Goal: Contribute content: Add original content to the website for others to see

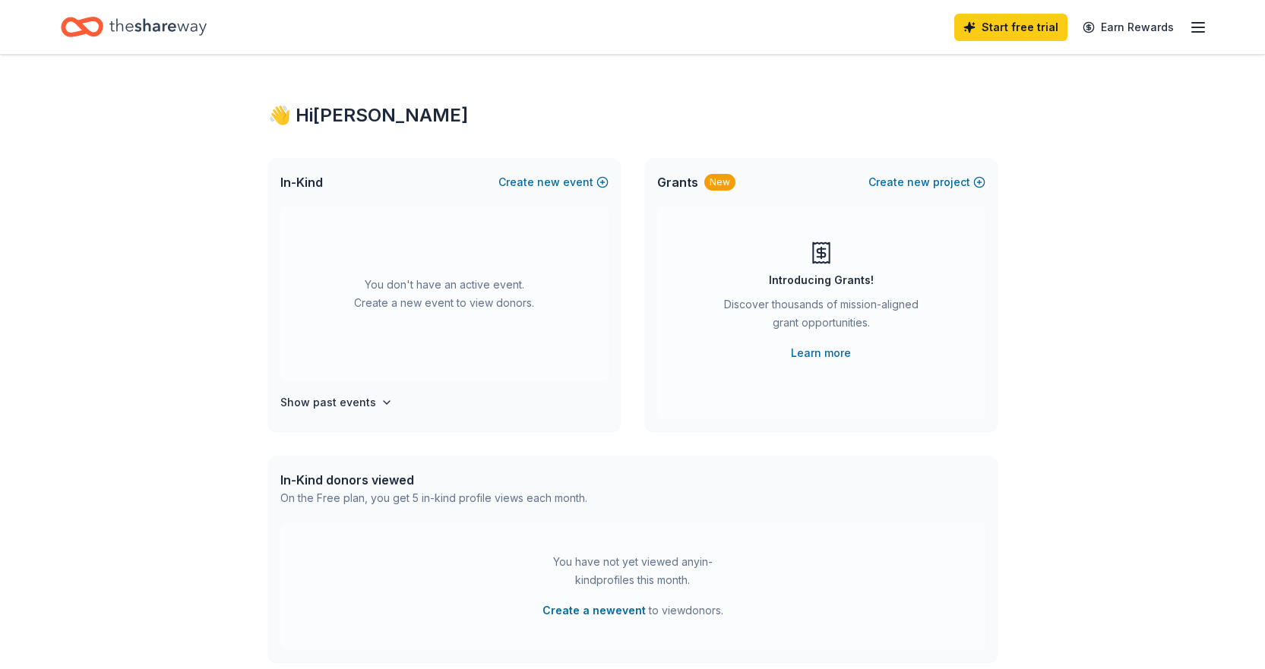
click at [1206, 32] on icon "button" at bounding box center [1198, 27] width 18 height 18
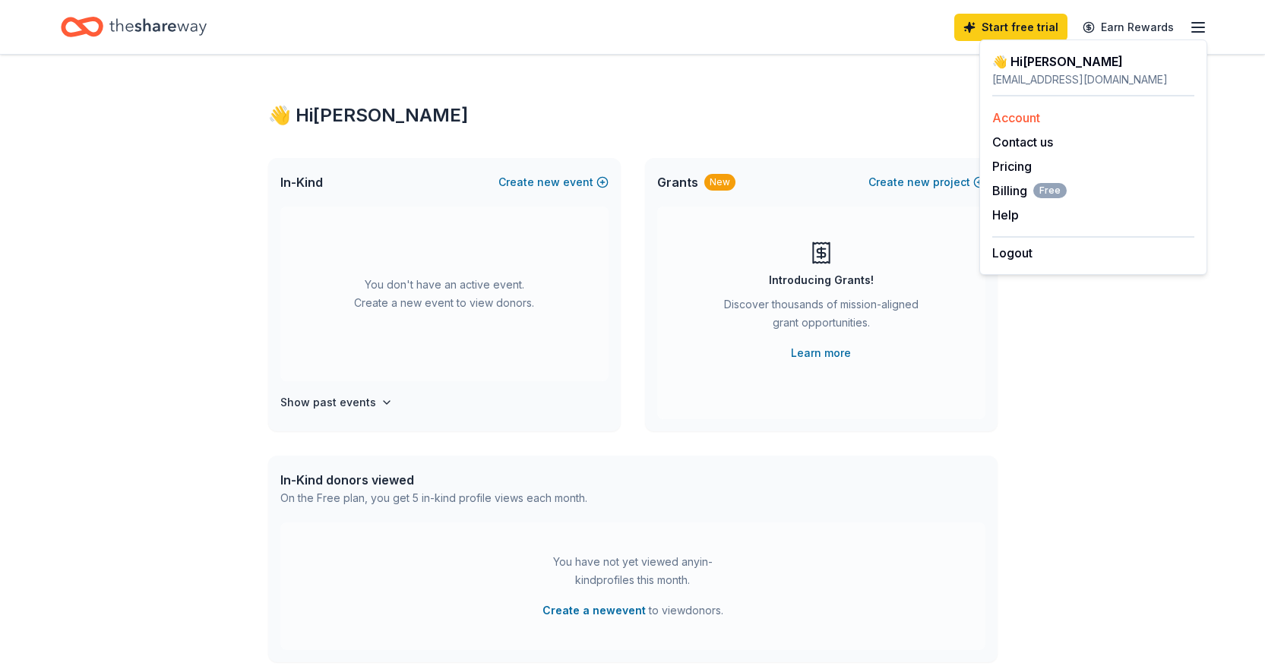
click at [1020, 116] on link "Account" at bounding box center [1016, 117] width 48 height 15
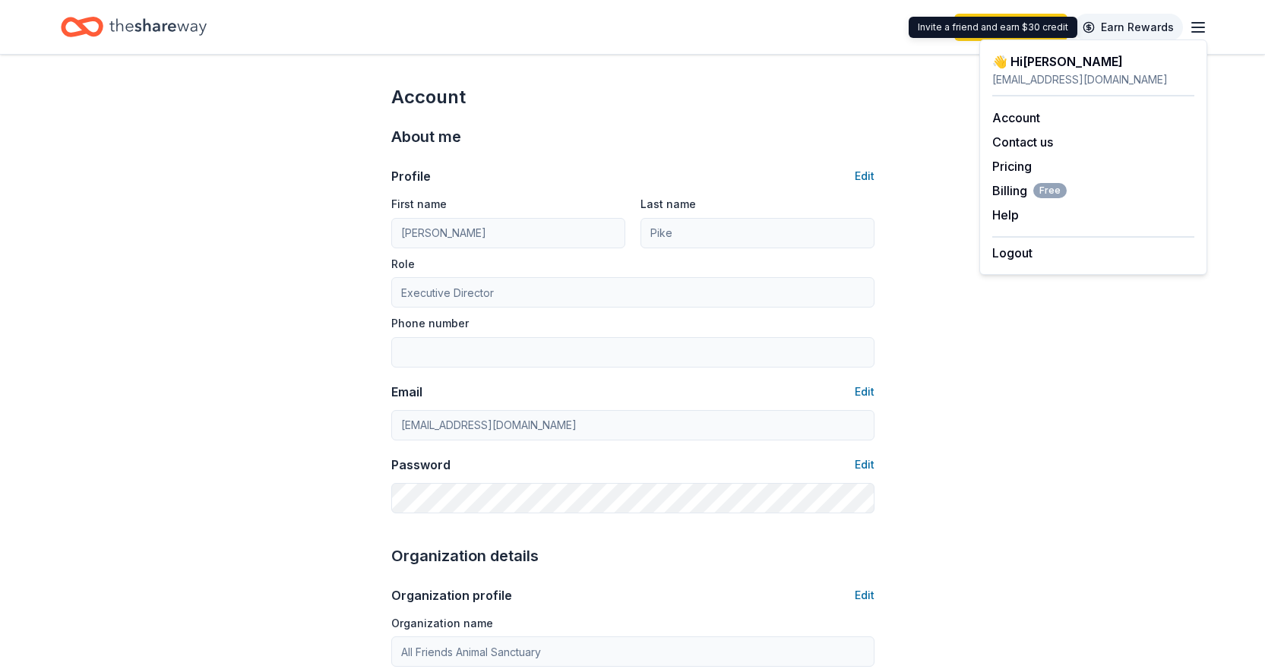
click at [1159, 24] on link "Earn Rewards" at bounding box center [1127, 27] width 109 height 27
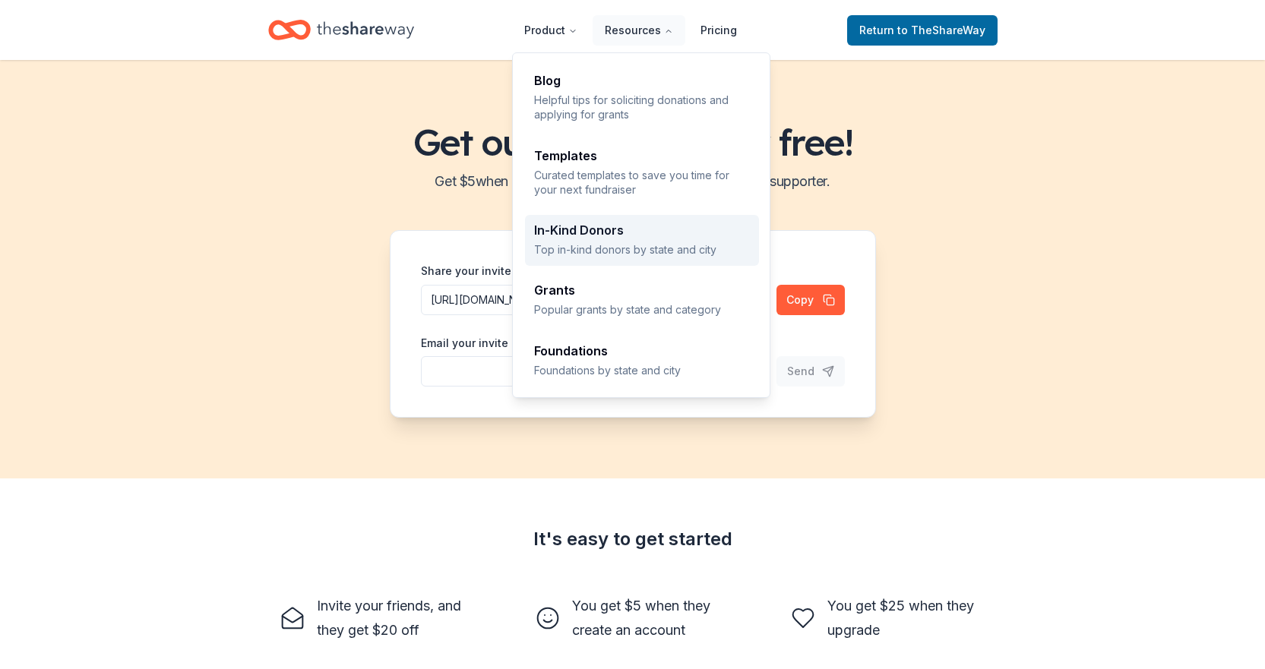
click at [601, 229] on div "In-Kind Donors" at bounding box center [642, 230] width 216 height 12
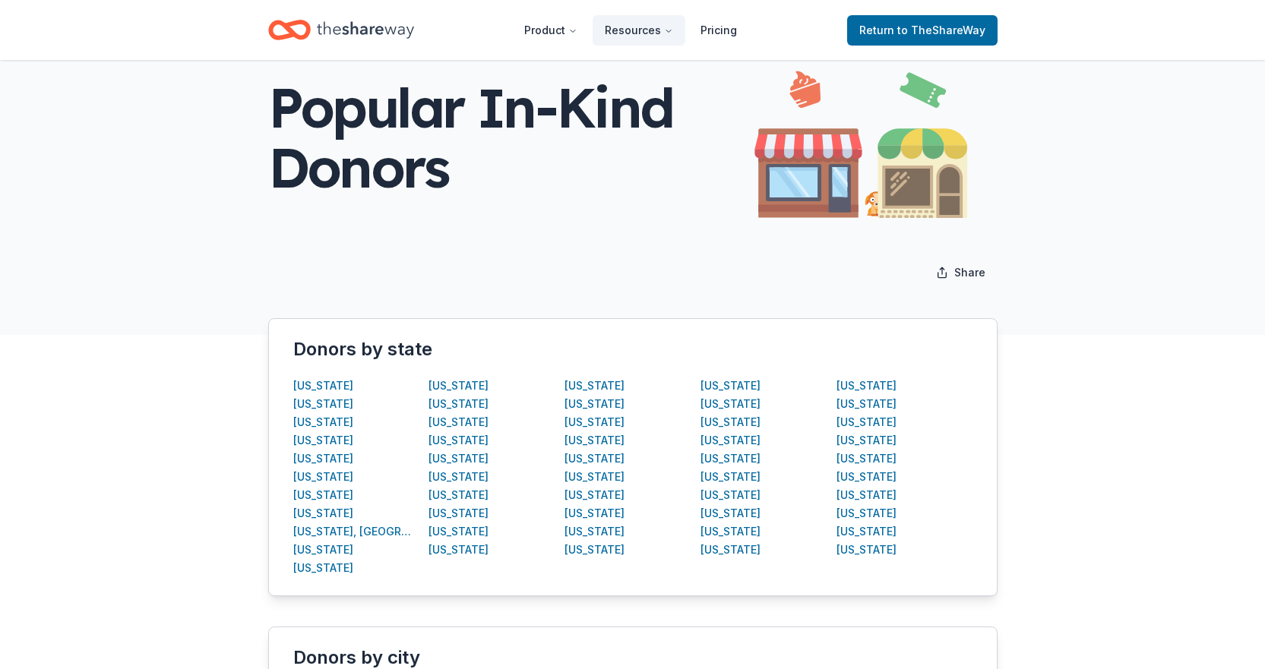
scroll to position [76, 0]
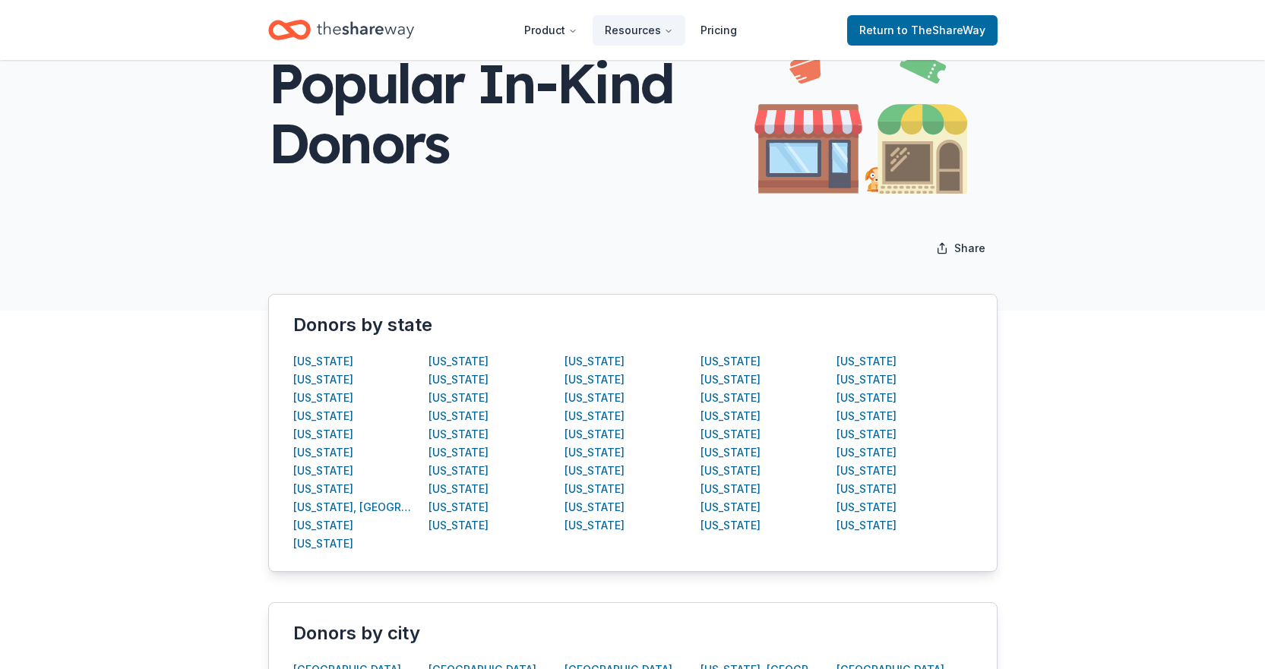
click at [563, 492] on div "Louisiana" at bounding box center [496, 489] width 136 height 18
click at [574, 488] on div "Nevada" at bounding box center [594, 489] width 60 height 18
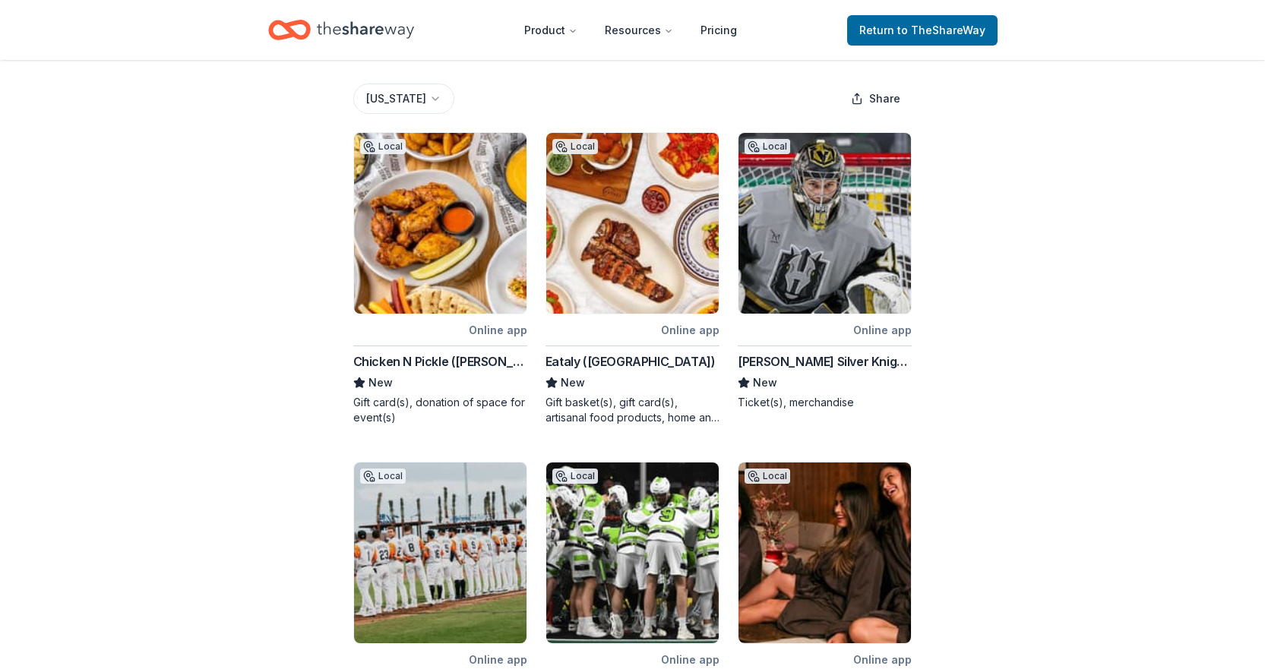
scroll to position [228, 0]
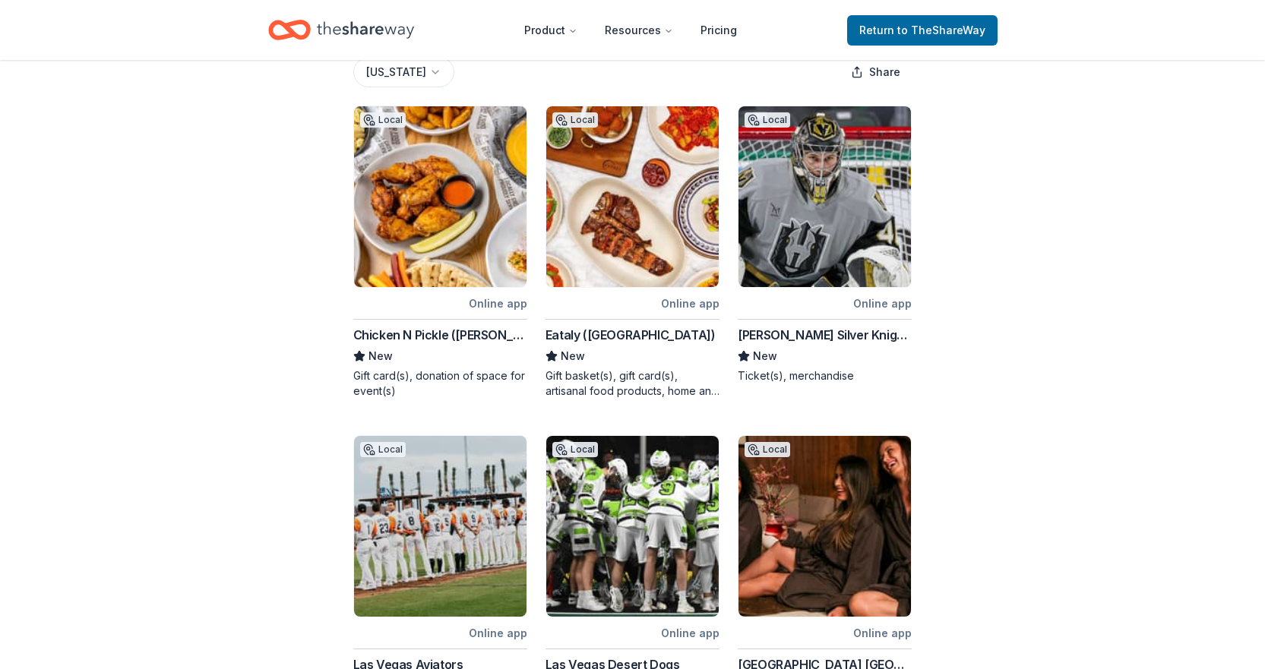
click at [805, 334] on div "[PERSON_NAME] Silver Knights" at bounding box center [825, 335] width 174 height 18
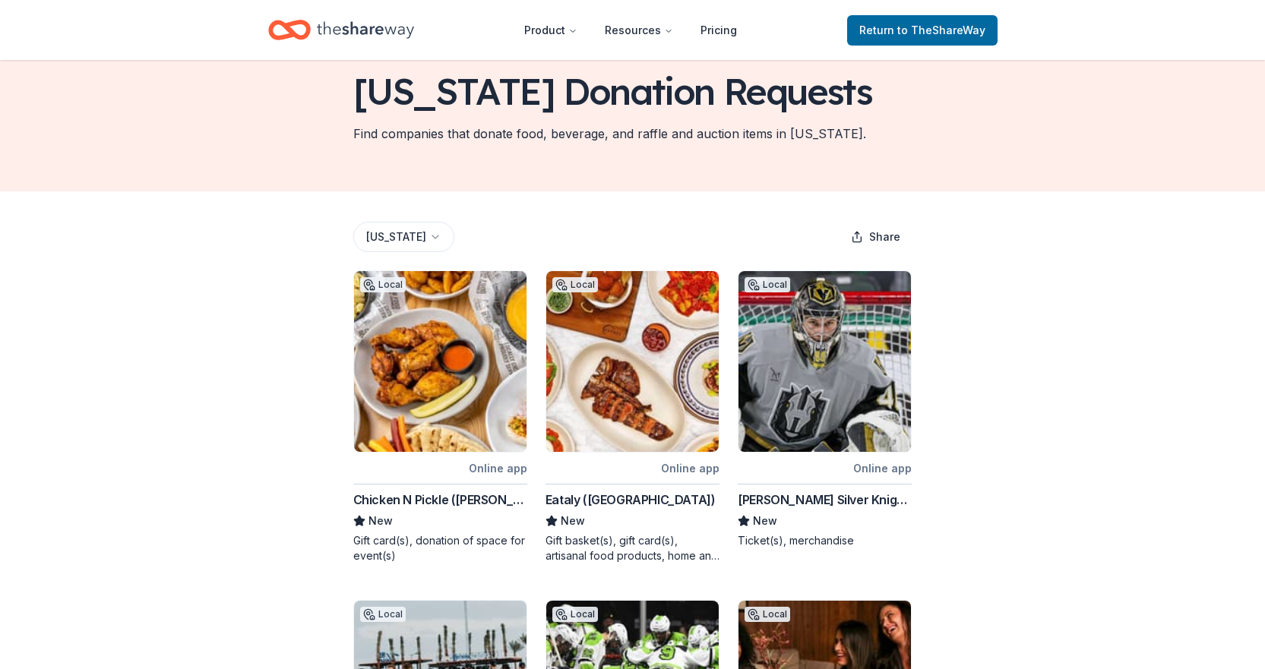
scroll to position [0, 0]
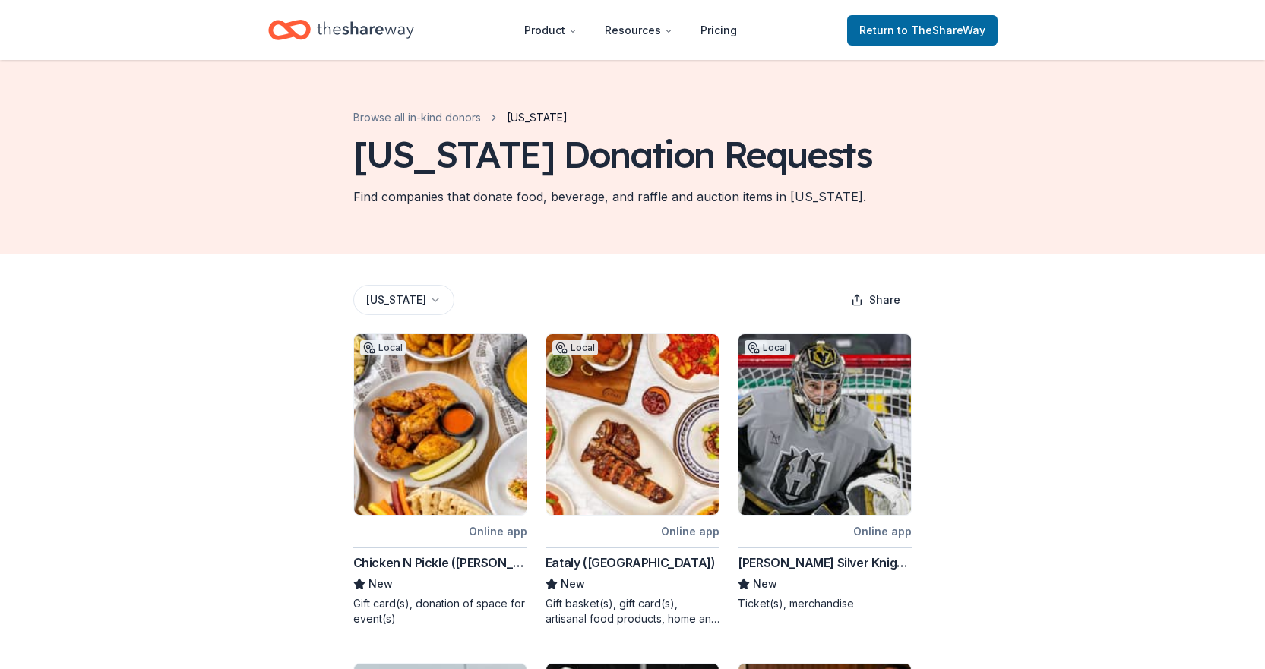
click at [630, 564] on div "Eataly (Las Vegas)" at bounding box center [630, 563] width 170 height 18
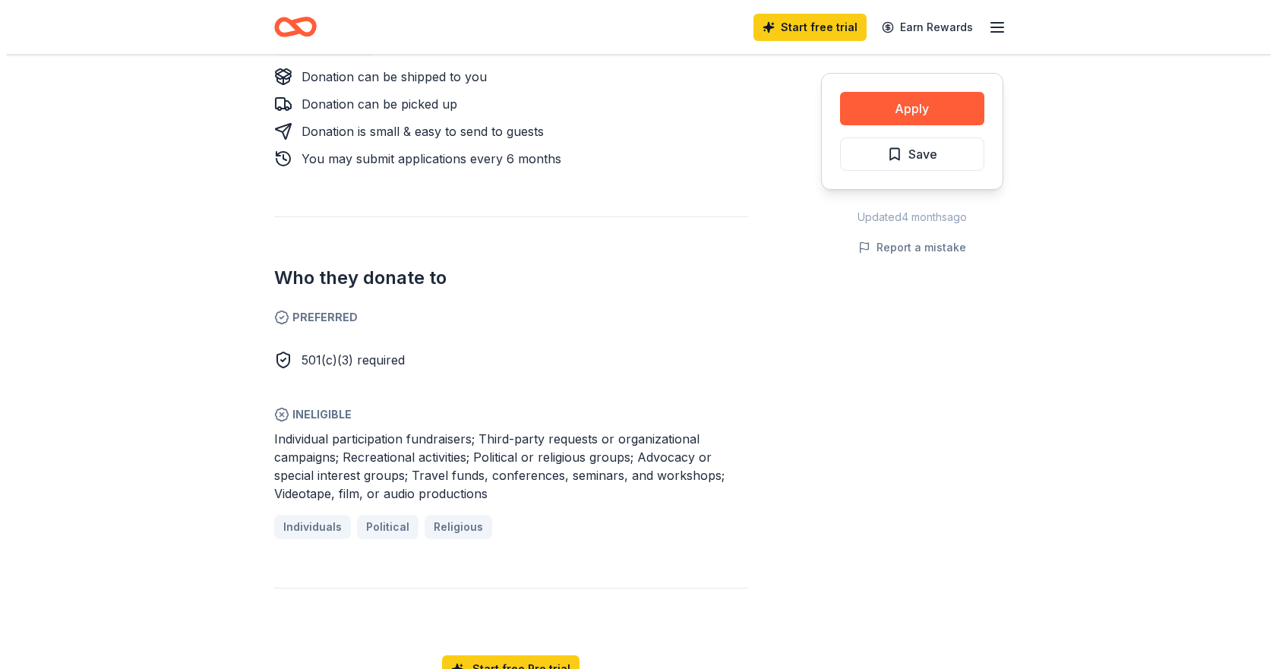
scroll to position [456, 0]
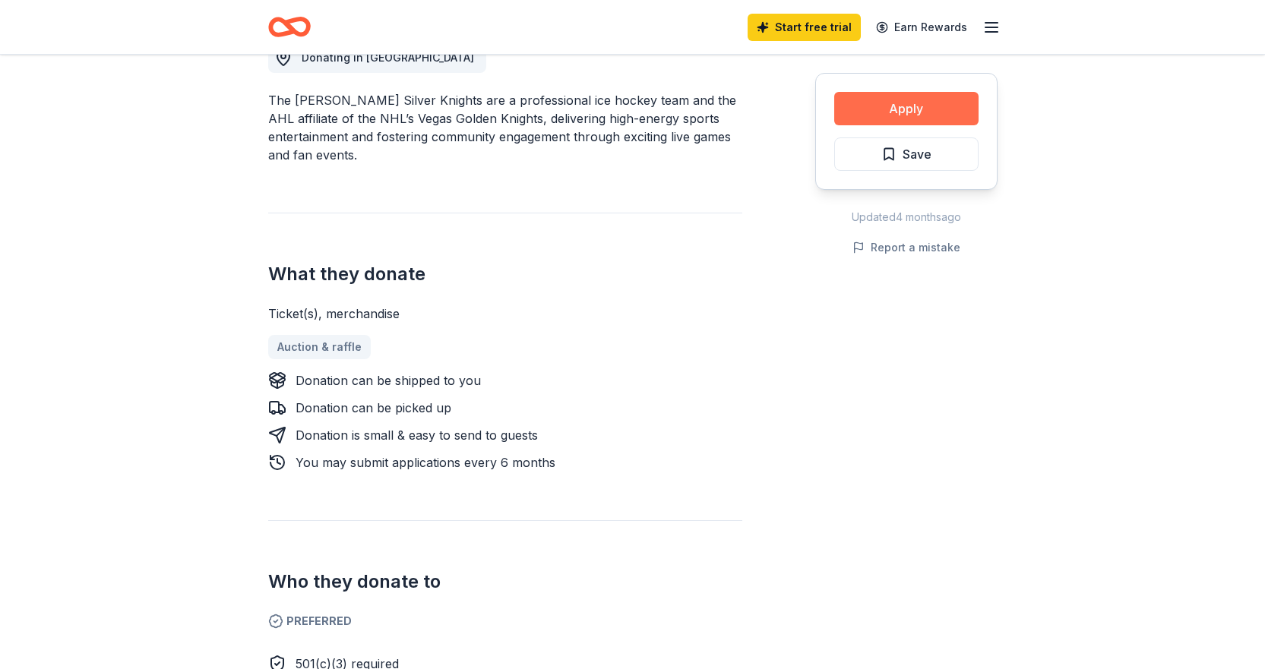
click at [896, 103] on button "Apply" at bounding box center [906, 108] width 144 height 33
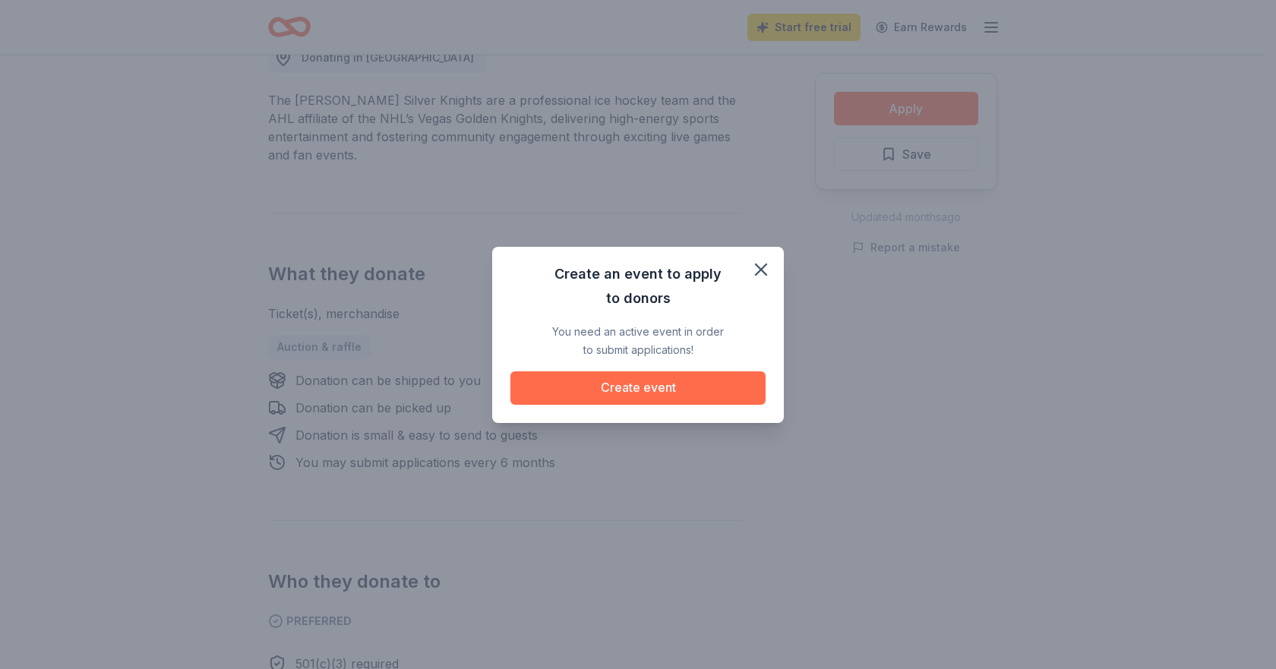
click at [628, 385] on button "Create event" at bounding box center [638, 388] width 255 height 33
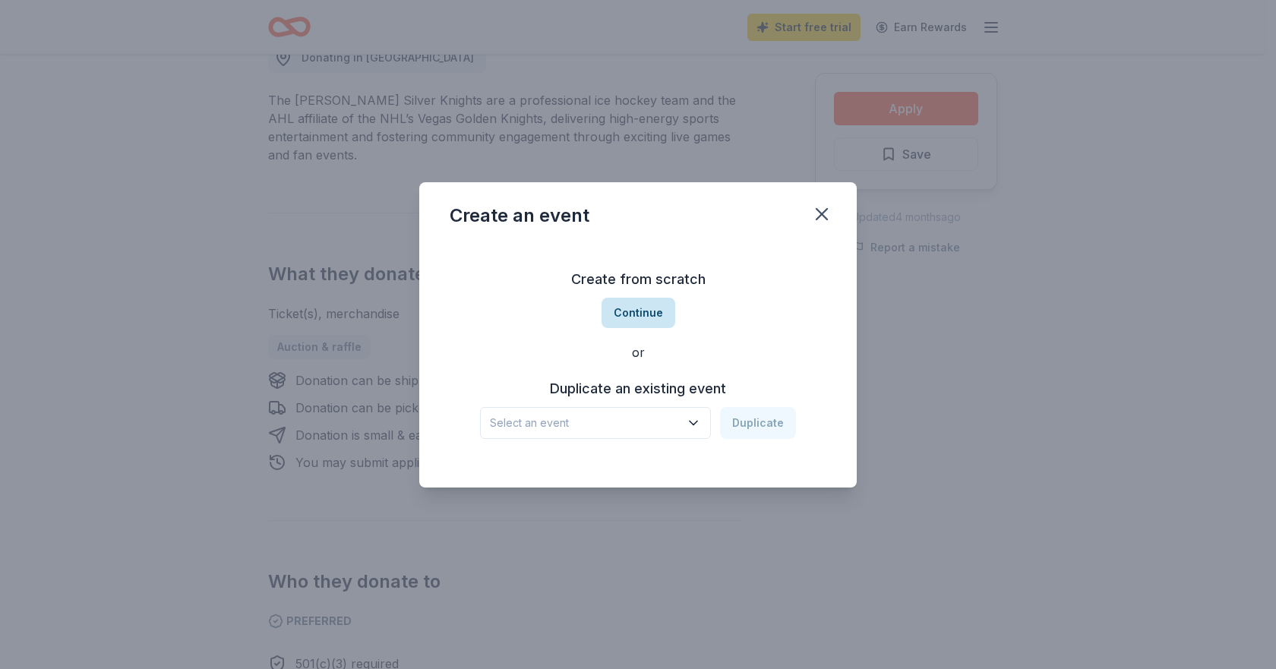
click at [645, 311] on button "Continue" at bounding box center [639, 313] width 74 height 30
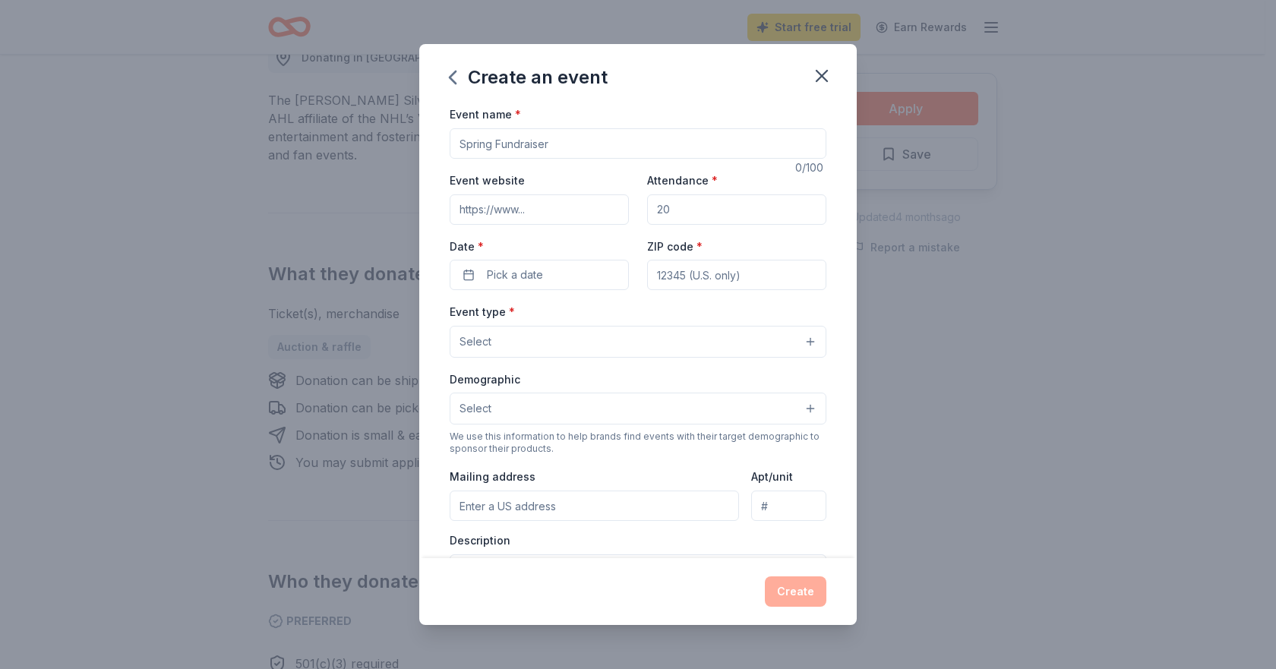
click at [571, 144] on input "Event name *" at bounding box center [638, 143] width 377 height 30
type input "Drag Queen Bingo"
drag, startPoint x: 689, startPoint y: 201, endPoint x: 638, endPoint y: 206, distance: 51.1
click at [638, 206] on div "Event website Attendance * Date * Pick a date ZIP code *" at bounding box center [638, 230] width 377 height 119
type input "60"
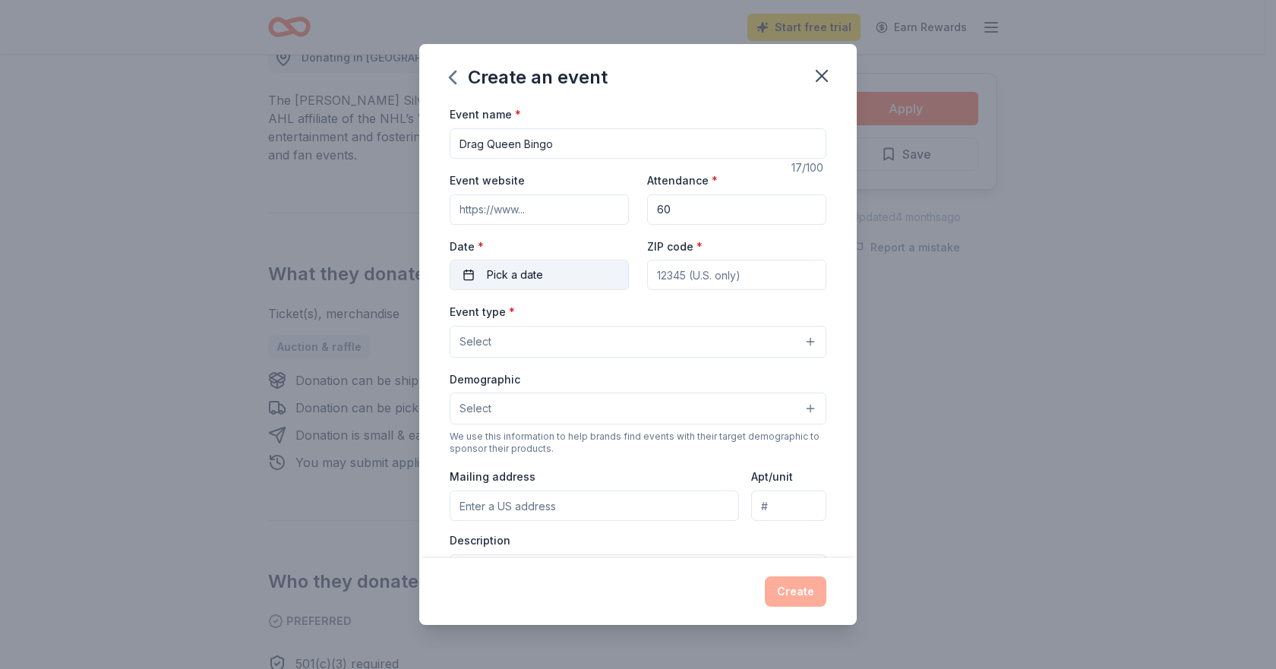
click at [548, 277] on button "Pick a date" at bounding box center [539, 275] width 179 height 30
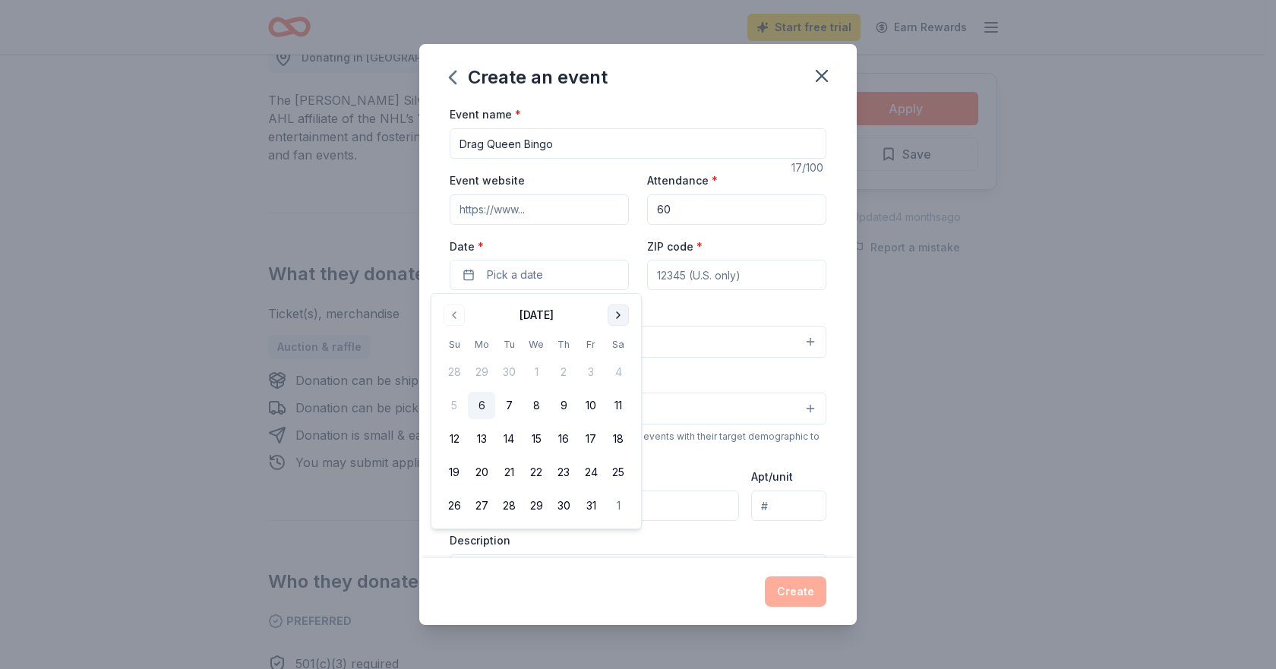
click at [614, 313] on button "Go to next month" at bounding box center [618, 315] width 21 height 21
click at [561, 411] on button "6" at bounding box center [563, 405] width 27 height 27
click at [691, 274] on input "ZIP code *" at bounding box center [736, 275] width 179 height 30
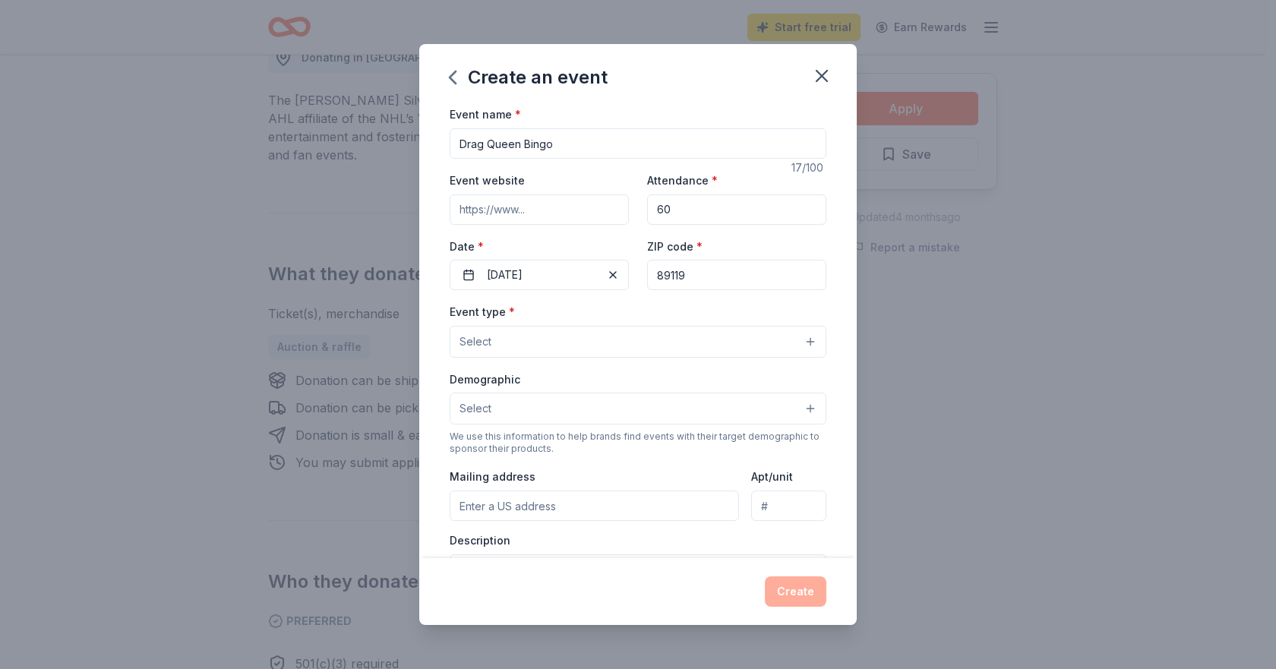
type input "89119"
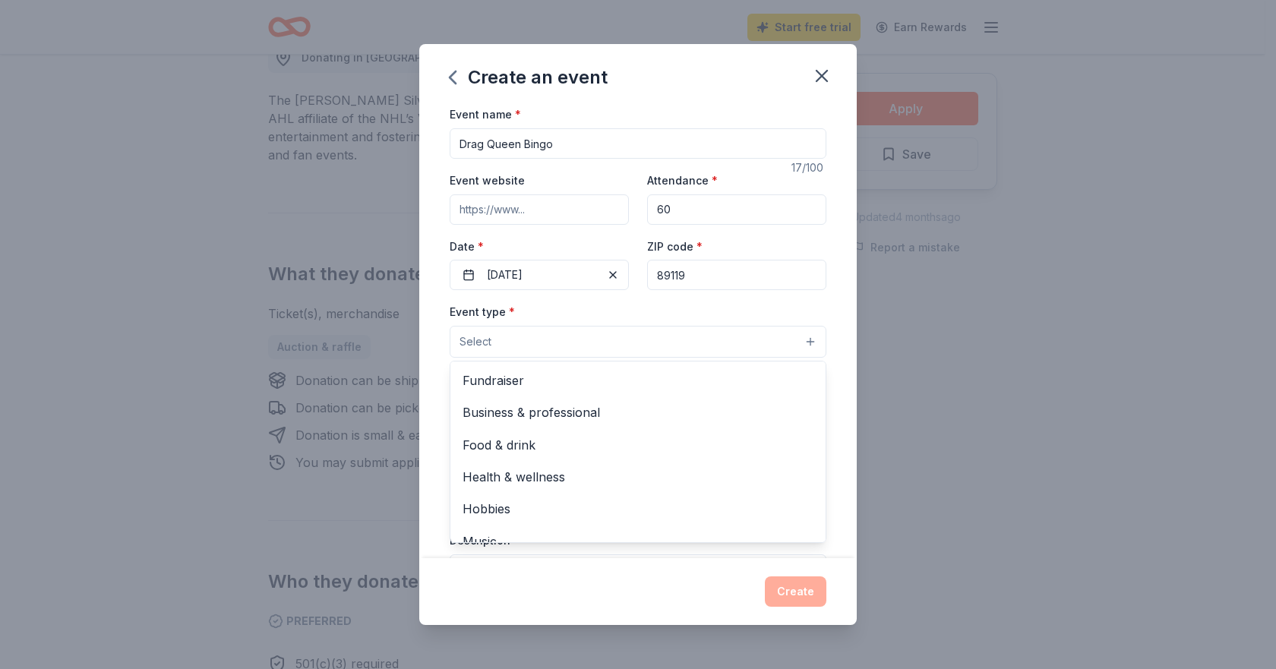
click at [649, 334] on button "Select" at bounding box center [638, 342] width 377 height 32
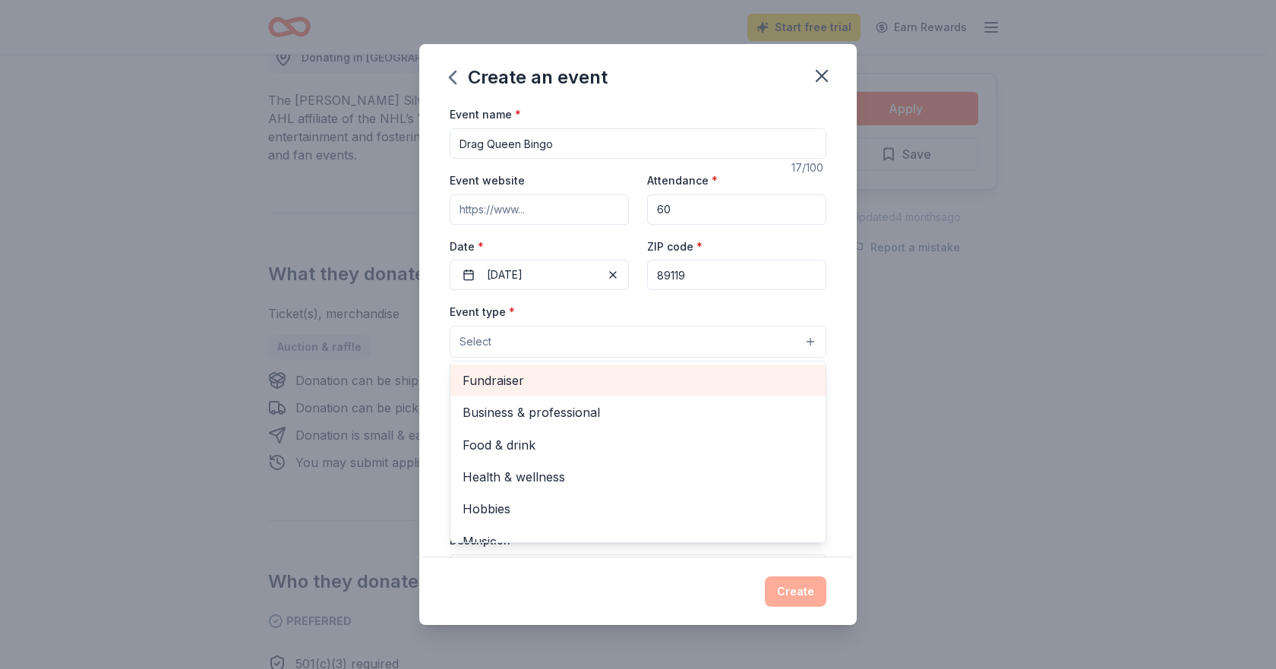
click at [538, 379] on span "Fundraiser" at bounding box center [638, 381] width 351 height 20
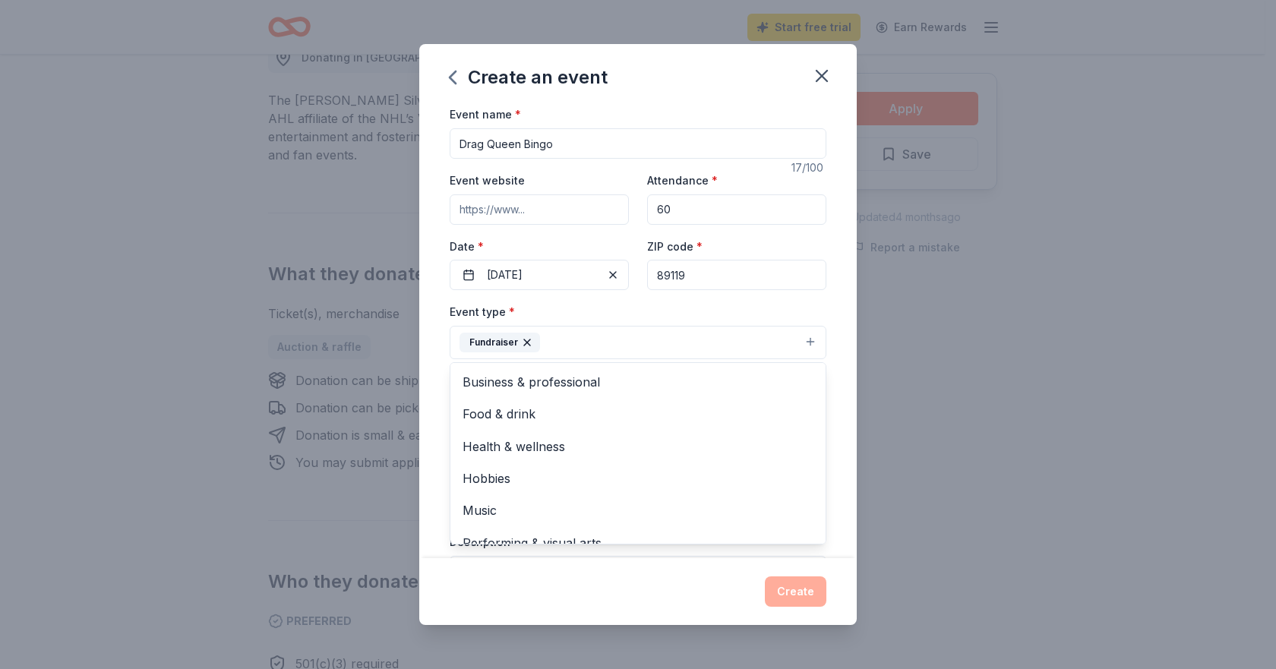
click at [833, 362] on div "Event name * Drag Queen Bingo 17 /100 Event website Attendance * 60 Date * [DAT…" at bounding box center [638, 331] width 438 height 453
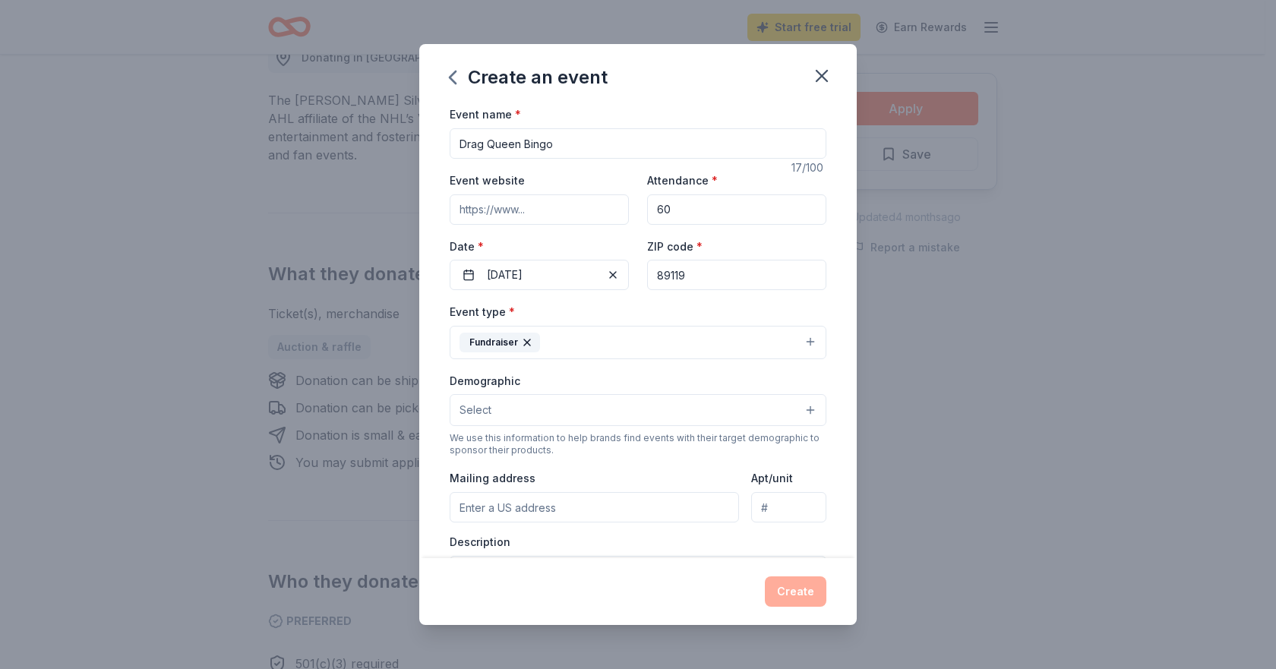
click at [523, 410] on button "Select" at bounding box center [638, 410] width 377 height 32
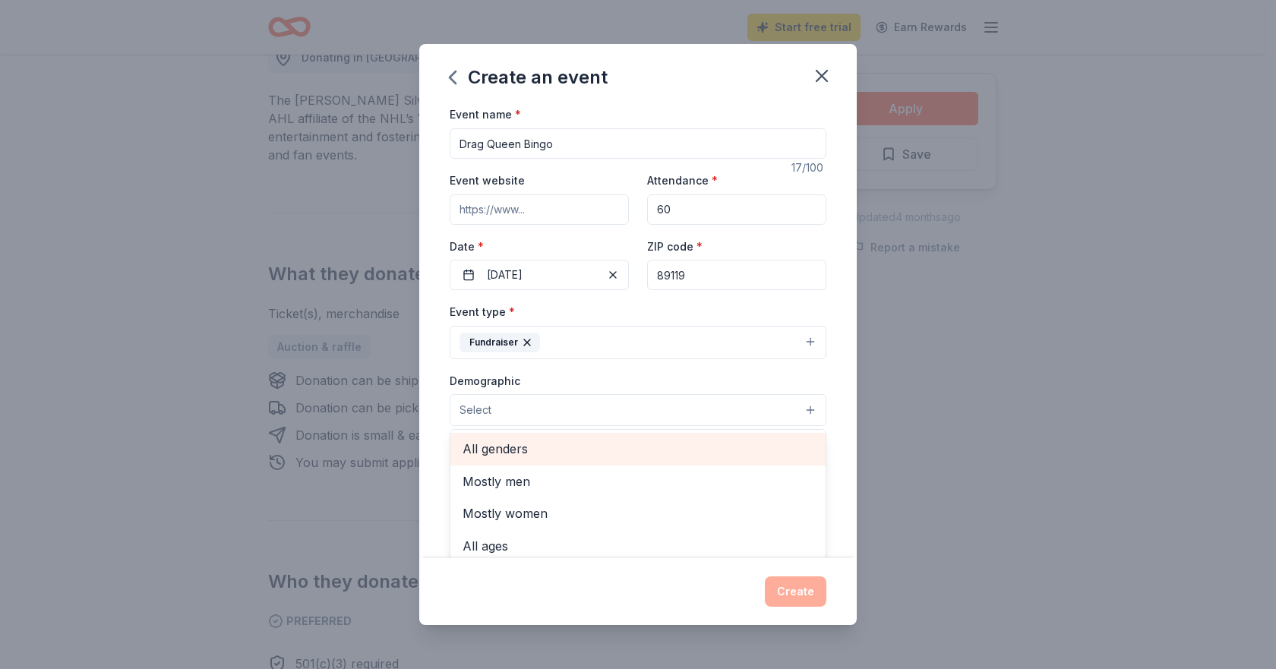
click at [512, 442] on span "All genders" at bounding box center [638, 449] width 351 height 20
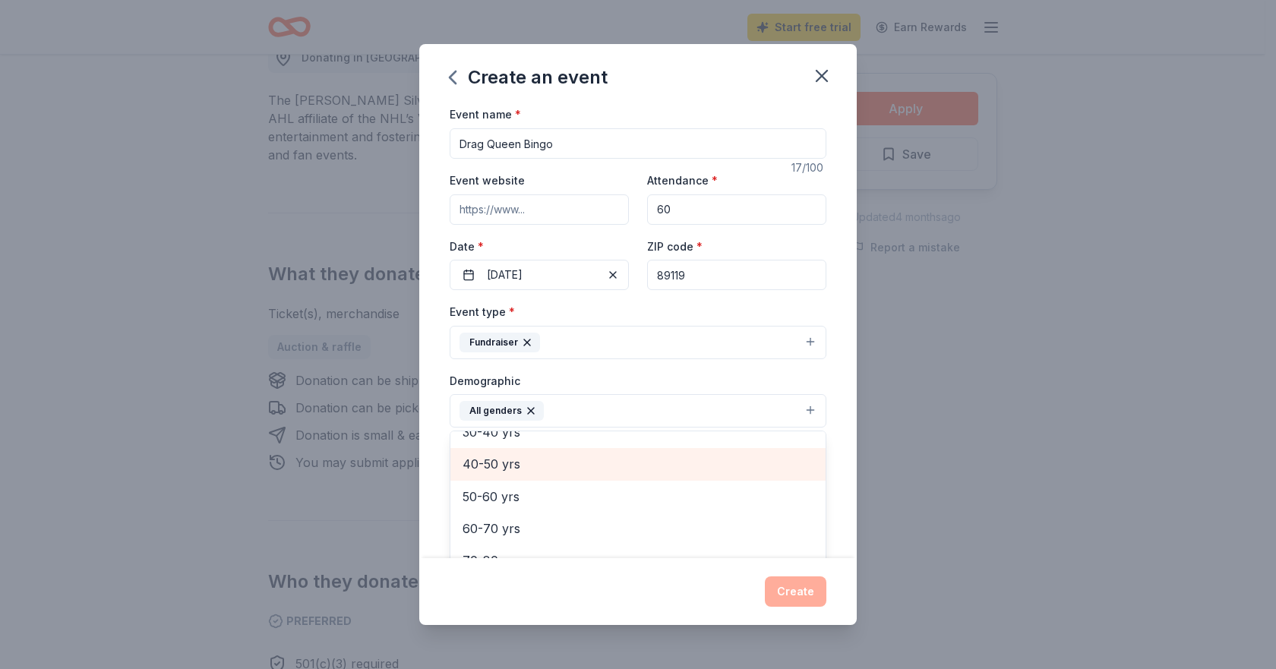
scroll to position [136, 0]
click at [545, 476] on span "20-30 yrs" at bounding box center [638, 476] width 351 height 20
click at [532, 479] on span "30-40 yrs" at bounding box center [638, 476] width 351 height 20
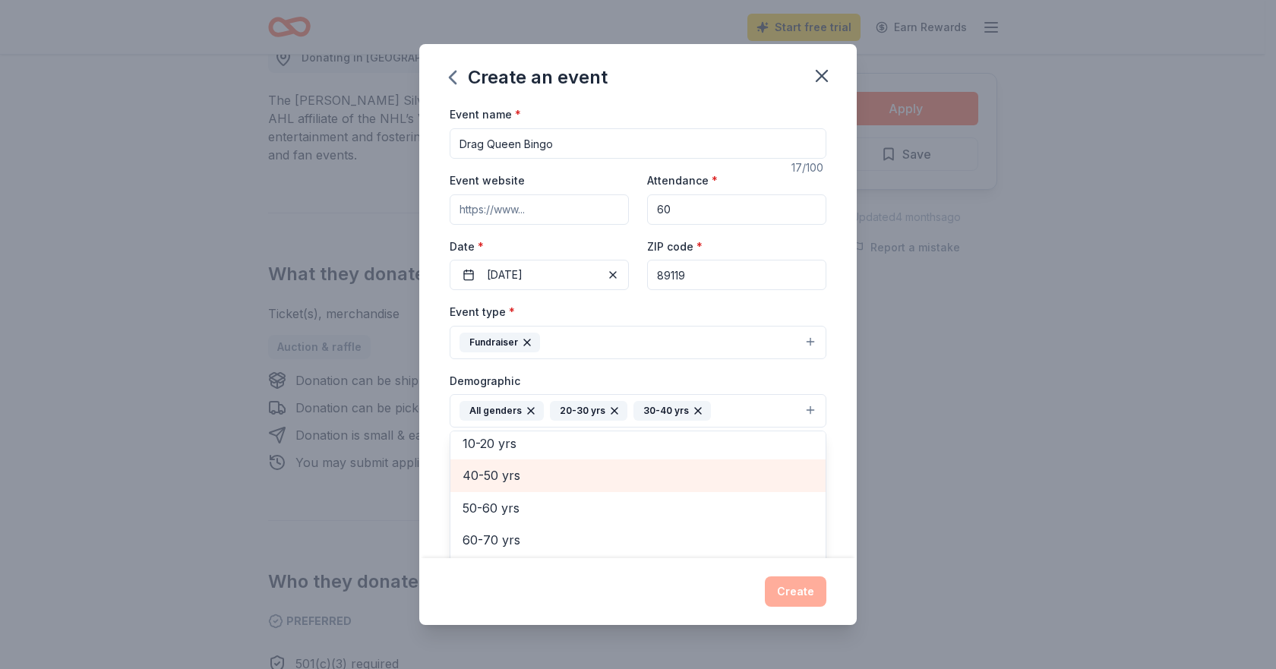
click at [522, 485] on span "40-50 yrs" at bounding box center [638, 476] width 351 height 20
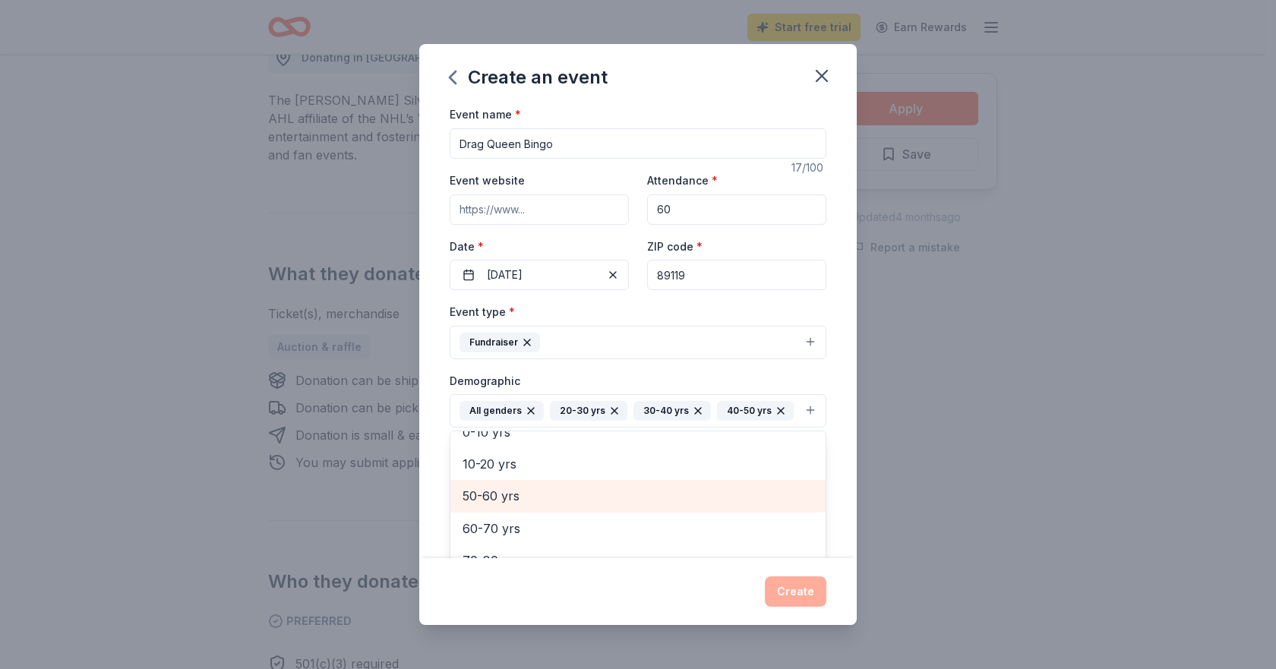
click at [522, 506] on span "50-60 yrs" at bounding box center [638, 496] width 351 height 20
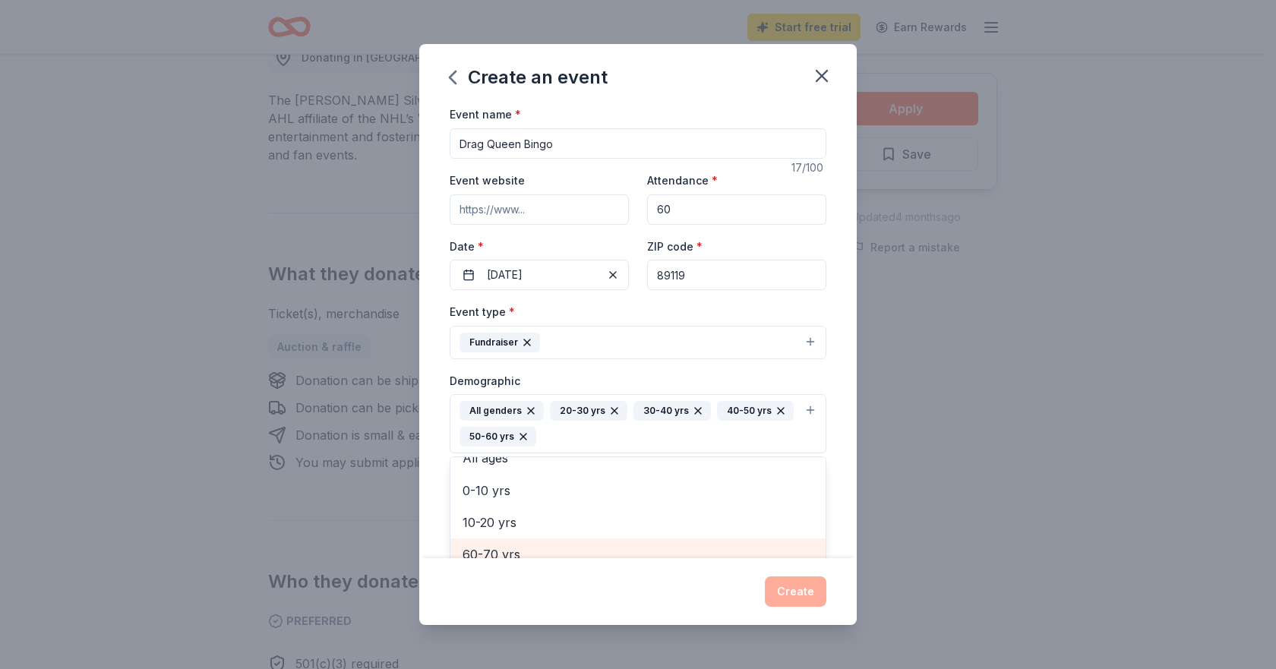
scroll to position [13, 0]
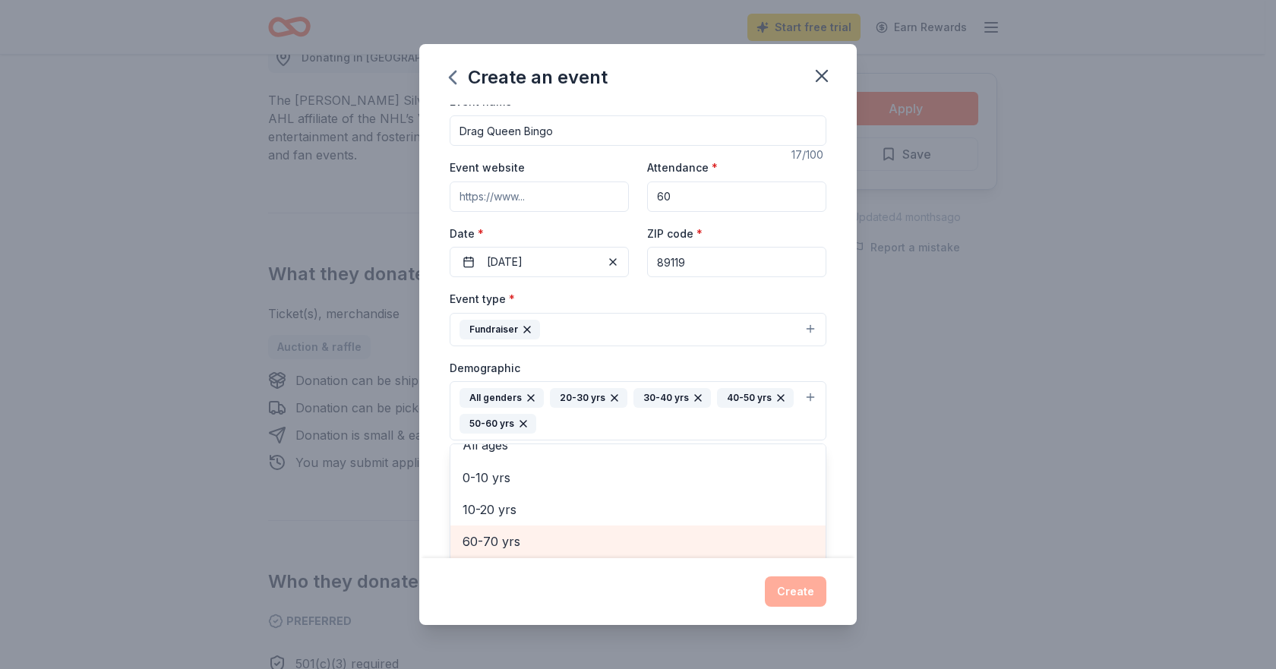
click at [521, 549] on span "60-70 yrs" at bounding box center [638, 542] width 351 height 20
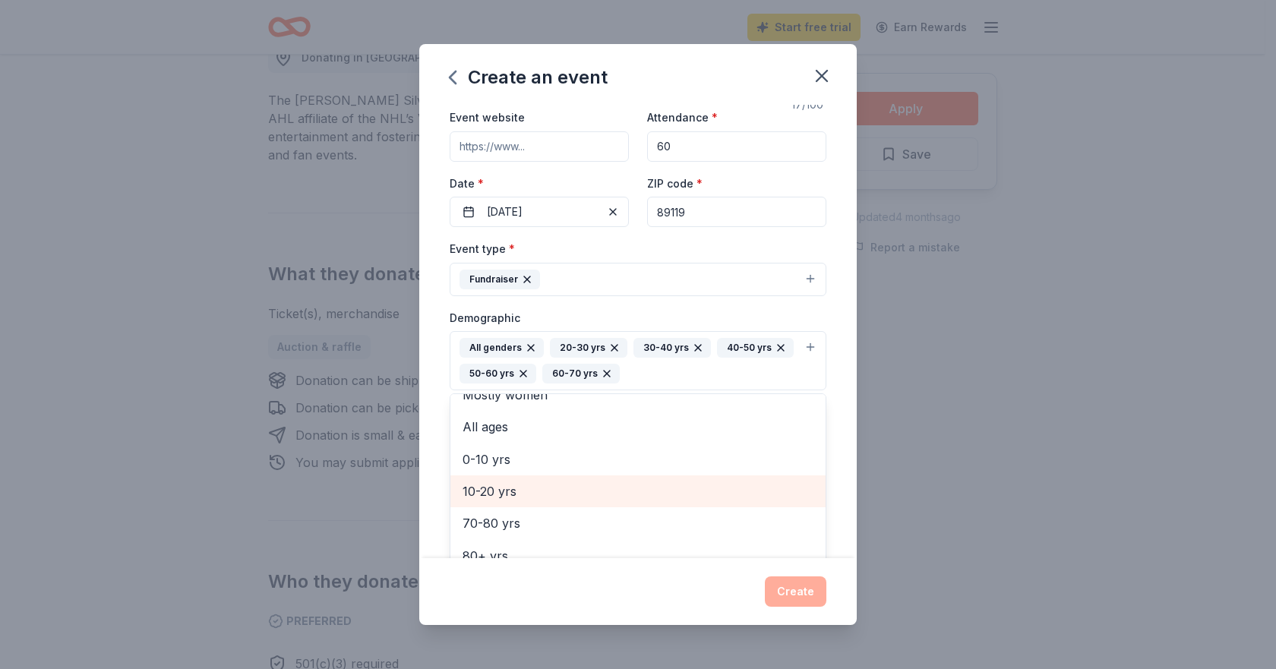
scroll to position [89, 0]
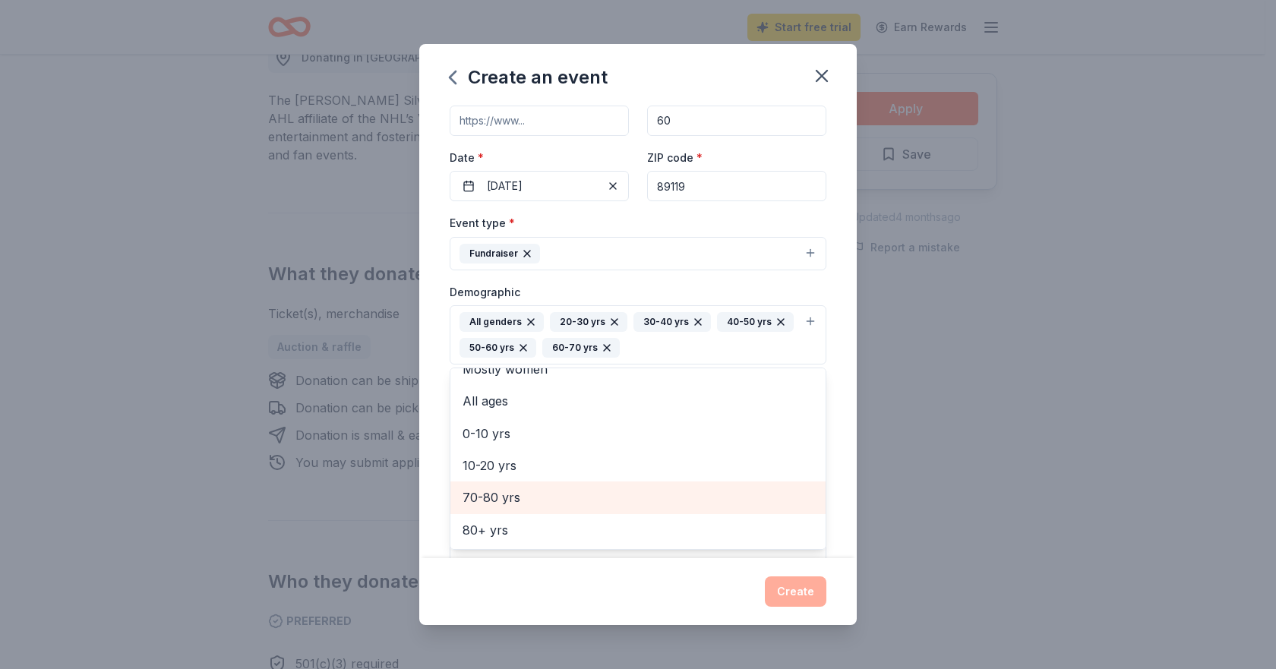
click at [532, 504] on span "70-80 yrs" at bounding box center [638, 498] width 351 height 20
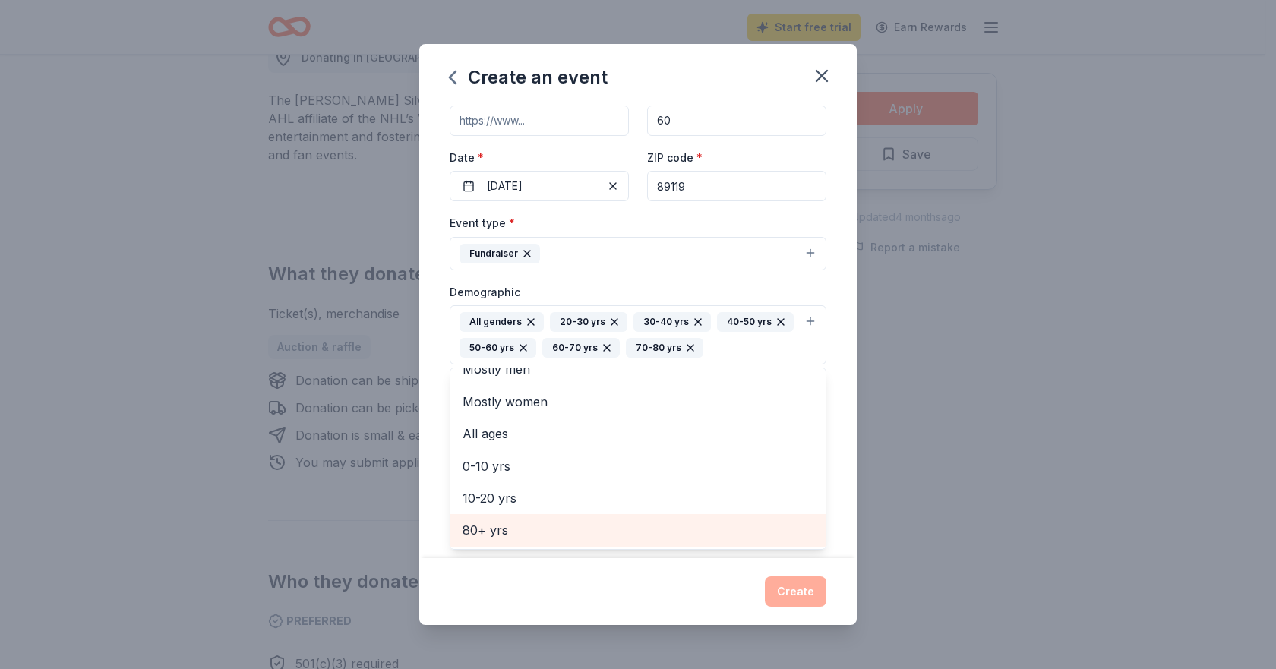
click at [521, 533] on span "80+ yrs" at bounding box center [638, 530] width 351 height 20
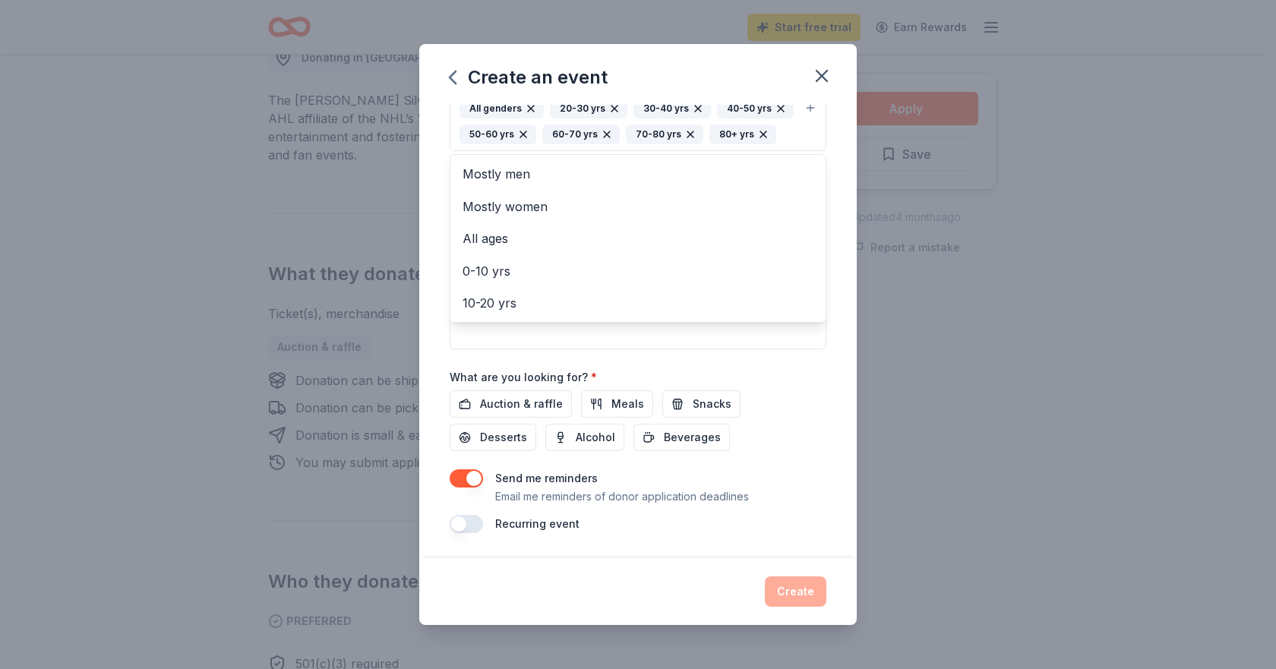
scroll to position [327, 0]
click at [528, 406] on div "Event name * Drag Queen Bingo 17 /100 Event website Attendance * 60 Date * [DAT…" at bounding box center [638, 167] width 377 height 731
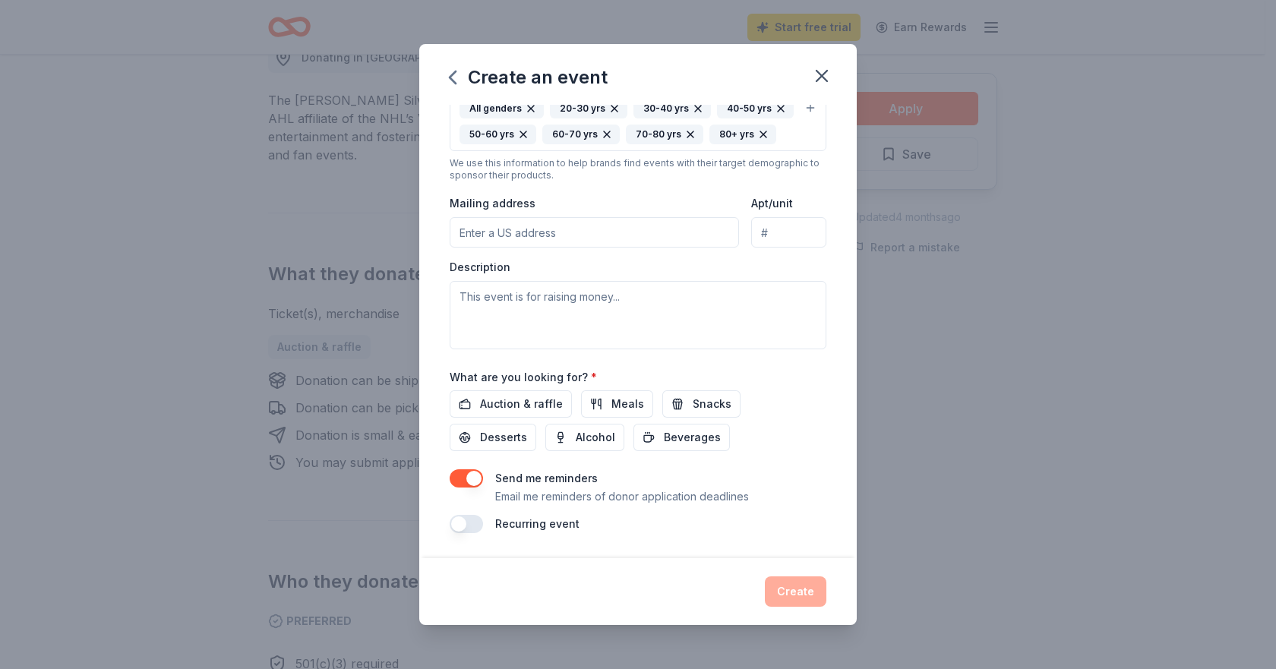
scroll to position [289, 0]
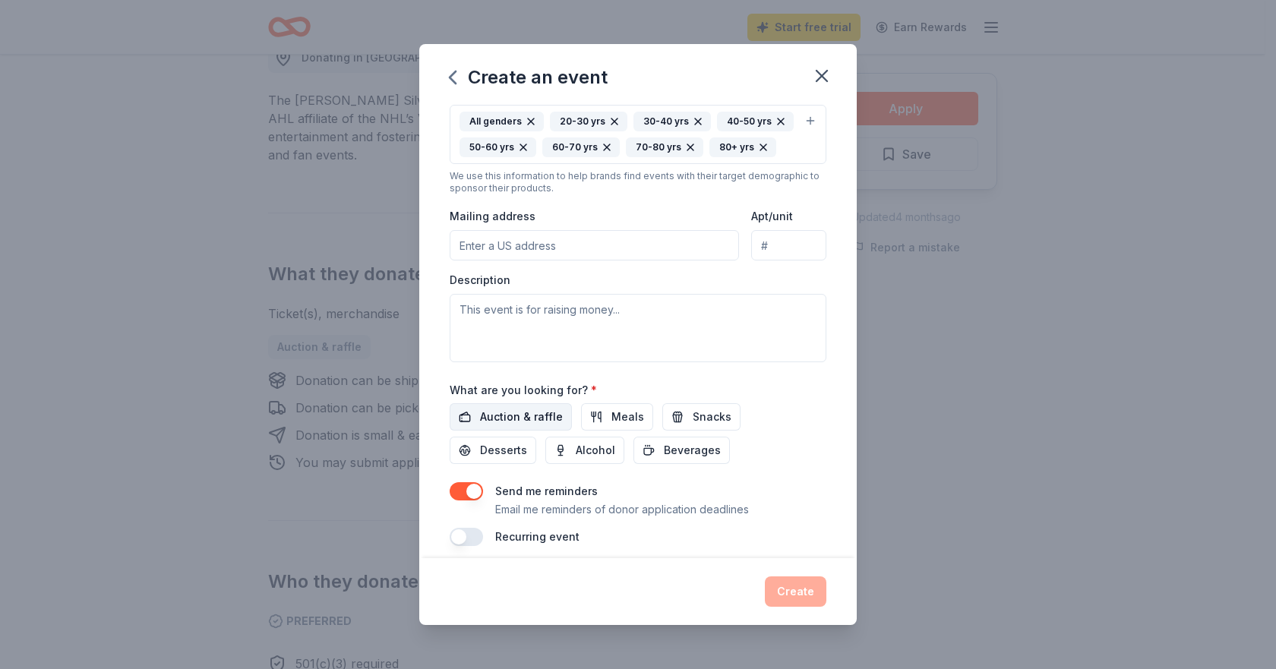
click at [533, 426] on span "Auction & raffle" at bounding box center [521, 417] width 83 height 18
click at [528, 261] on input "Mailing address" at bounding box center [594, 245] width 289 height 30
type input "[STREET_ADDRESS]"
type input "37250"
click at [613, 261] on input "[STREET_ADDRESS]" at bounding box center [594, 245] width 289 height 30
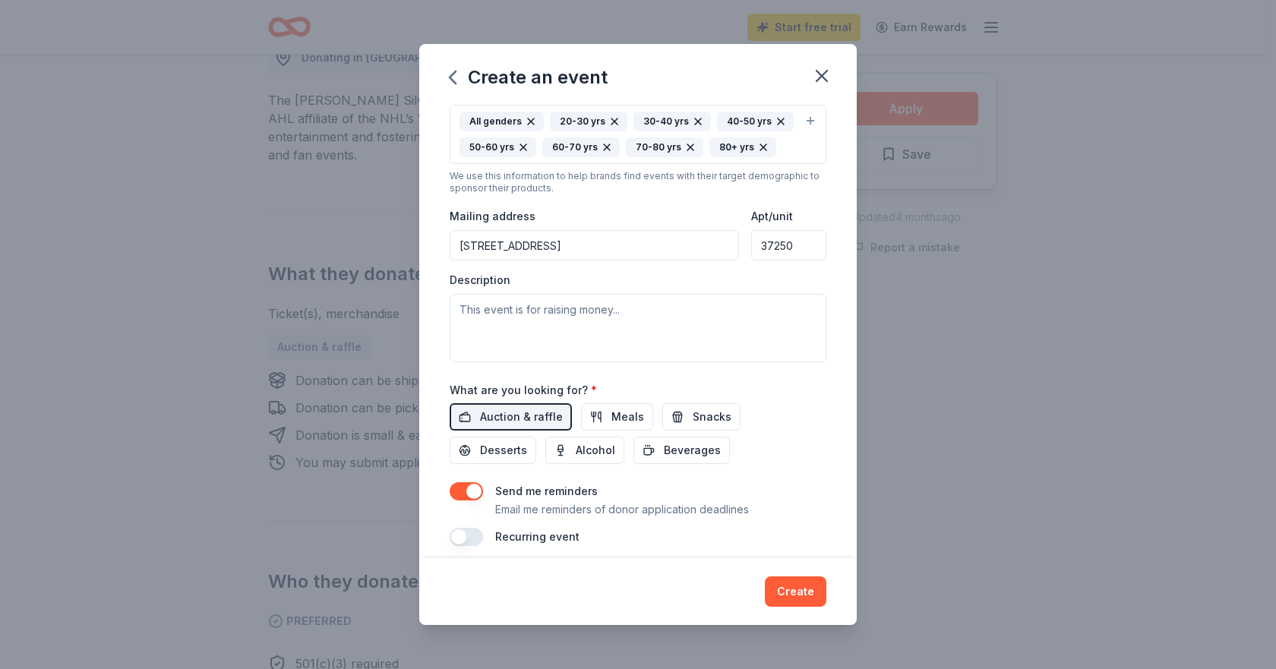
click at [671, 261] on input "[STREET_ADDRESS]" at bounding box center [594, 245] width 289 height 30
click at [799, 417] on div "What are you looking for? * Auction & raffle Meals Snacks Desserts Alcohol Beve…" at bounding box center [638, 423] width 377 height 84
click at [653, 261] on input "[STREET_ADDRESS]" at bounding box center [594, 245] width 289 height 30
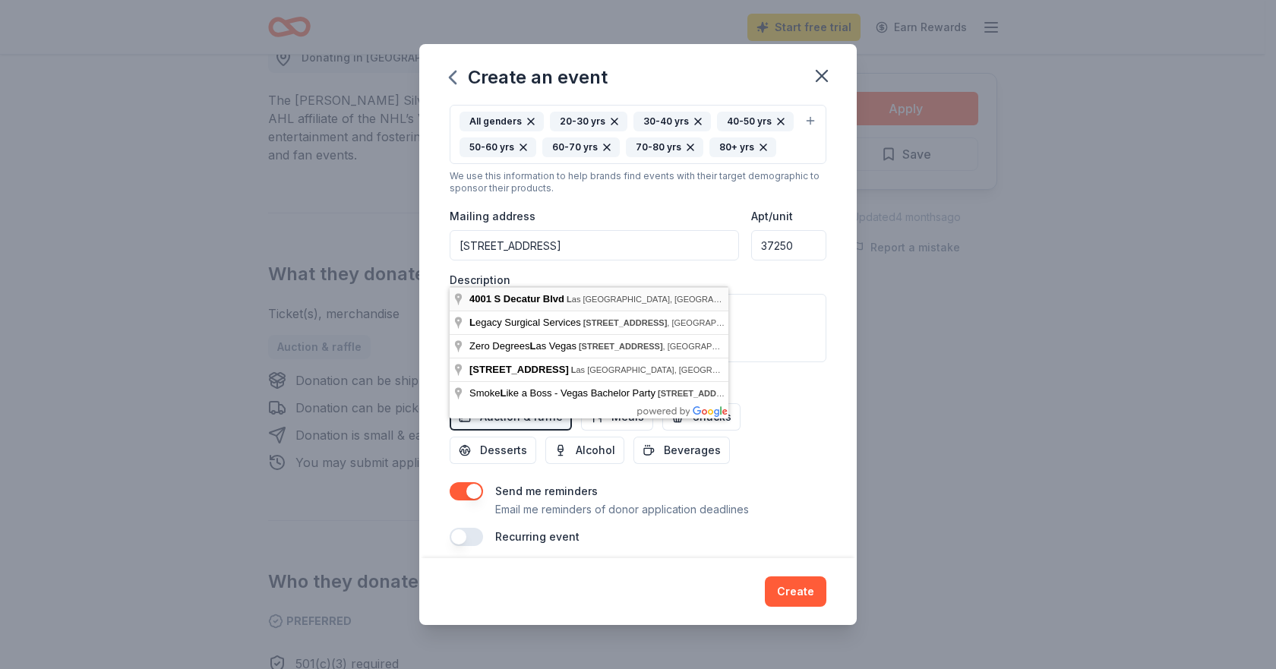
type input "[STREET_ADDRESS]"
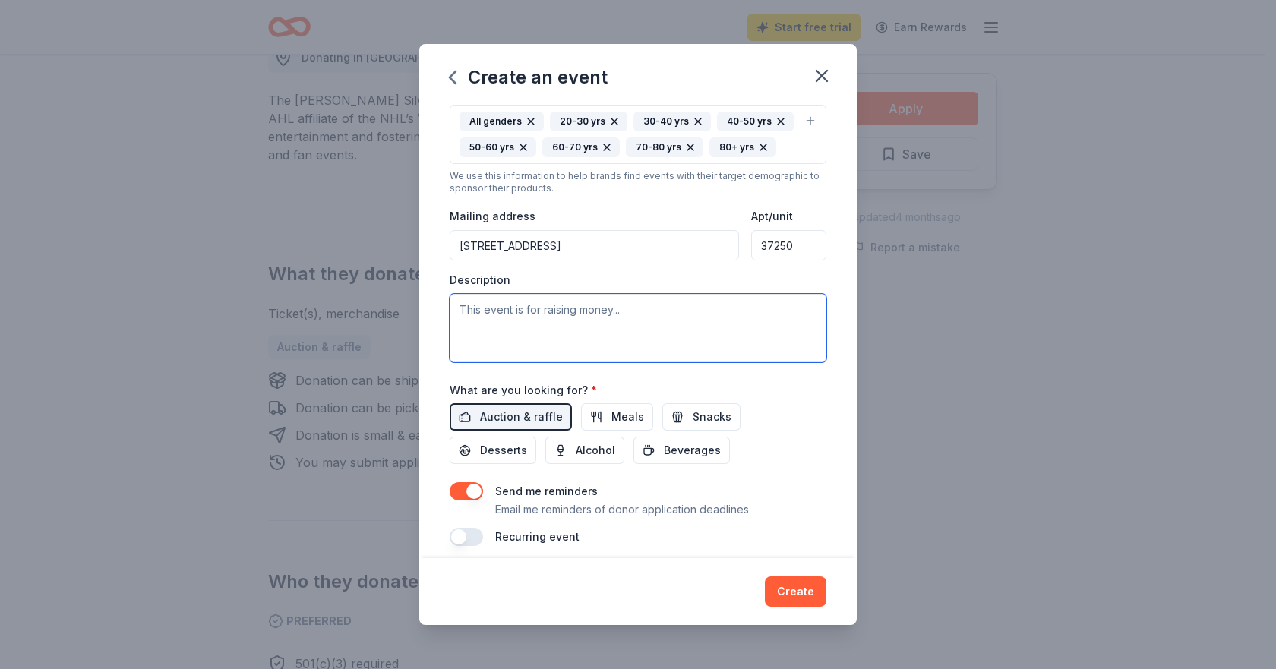
click at [647, 349] on textarea at bounding box center [638, 328] width 377 height 68
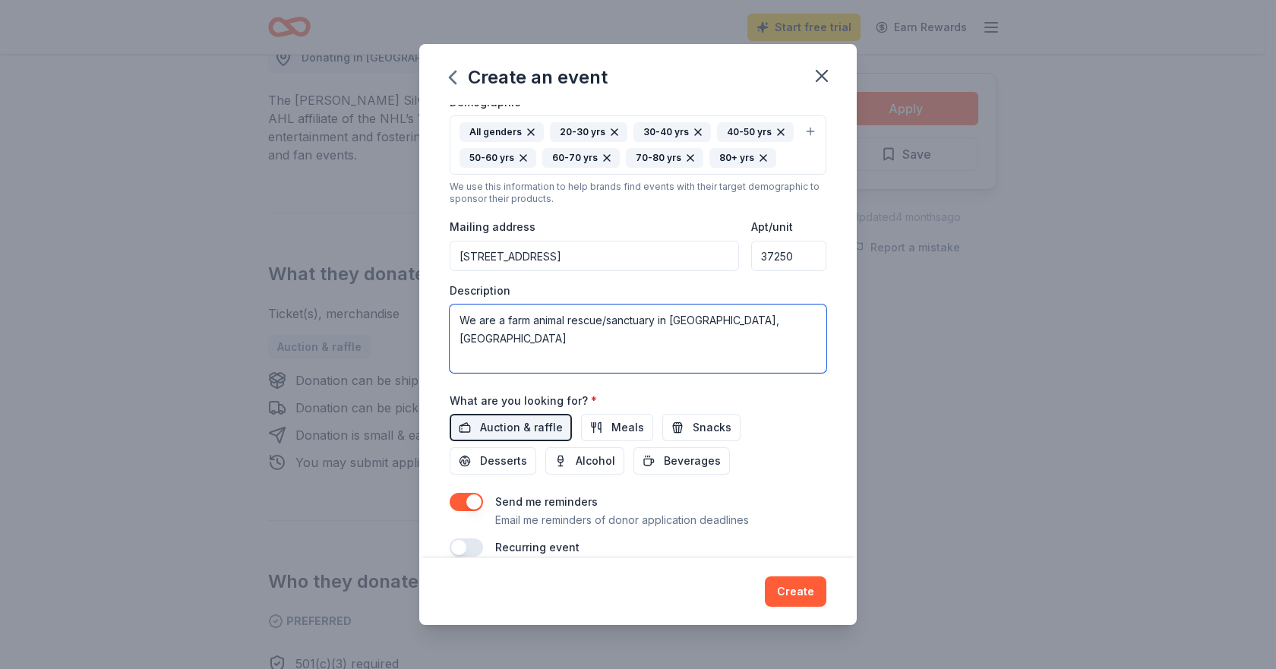
scroll to position [304, 0]
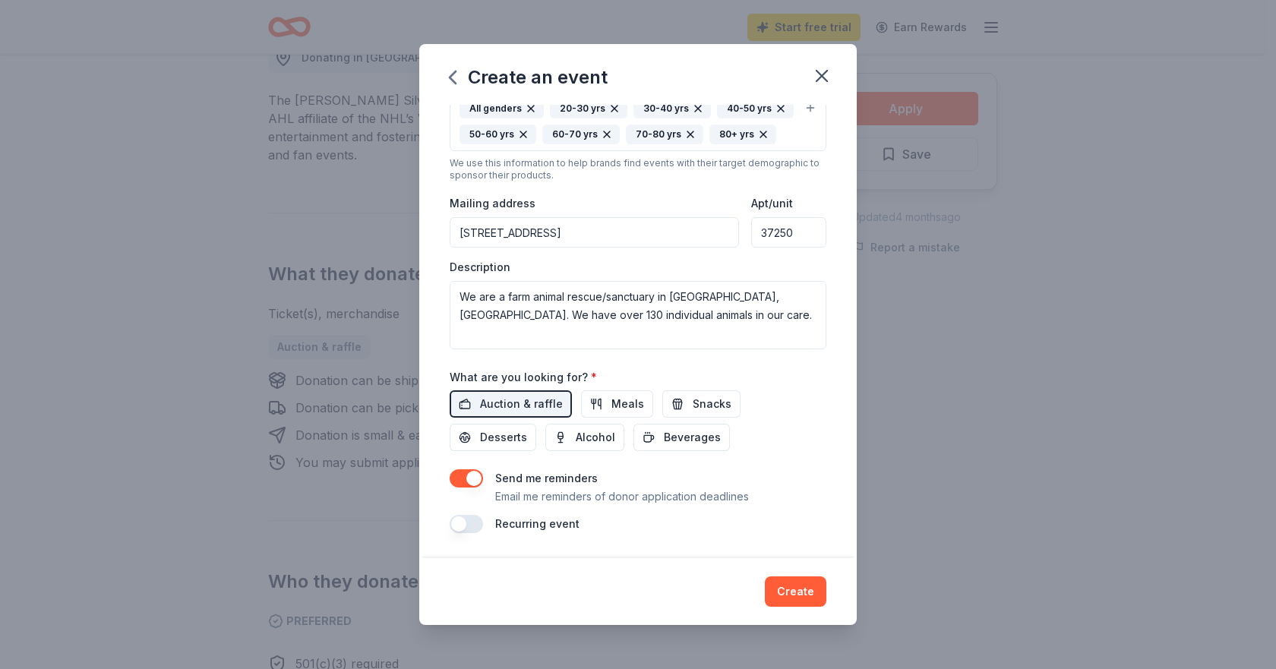
click at [470, 533] on button "button" at bounding box center [466, 524] width 33 height 18
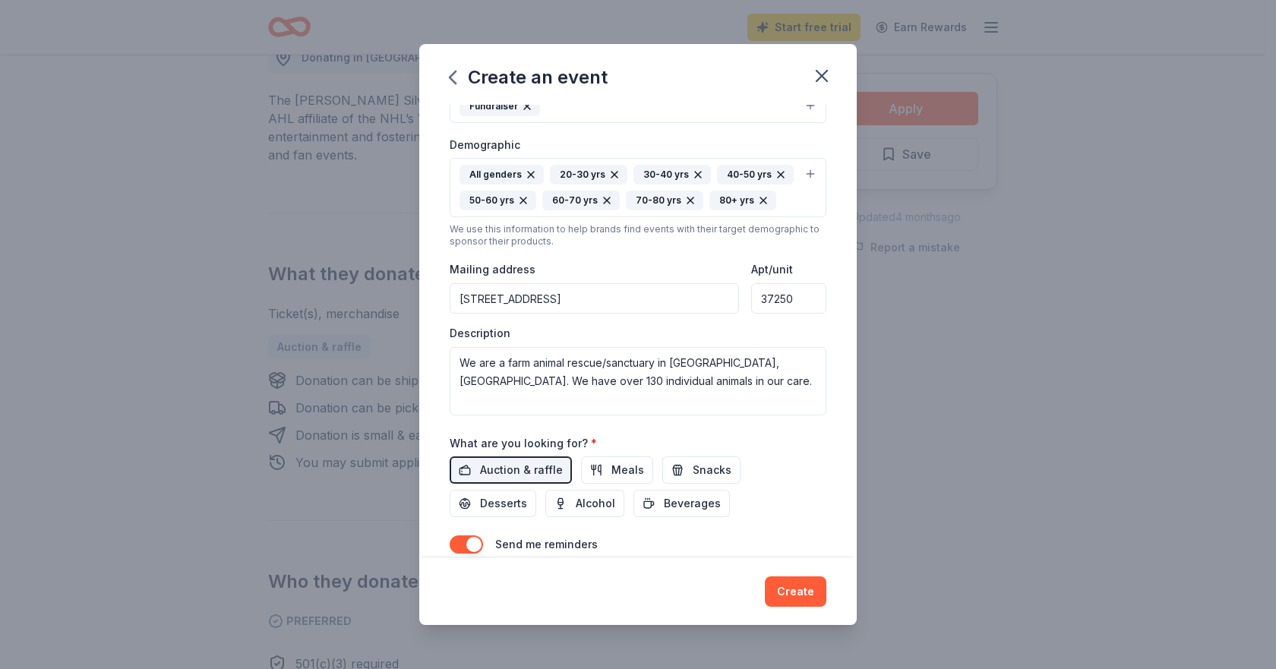
scroll to position [230, 0]
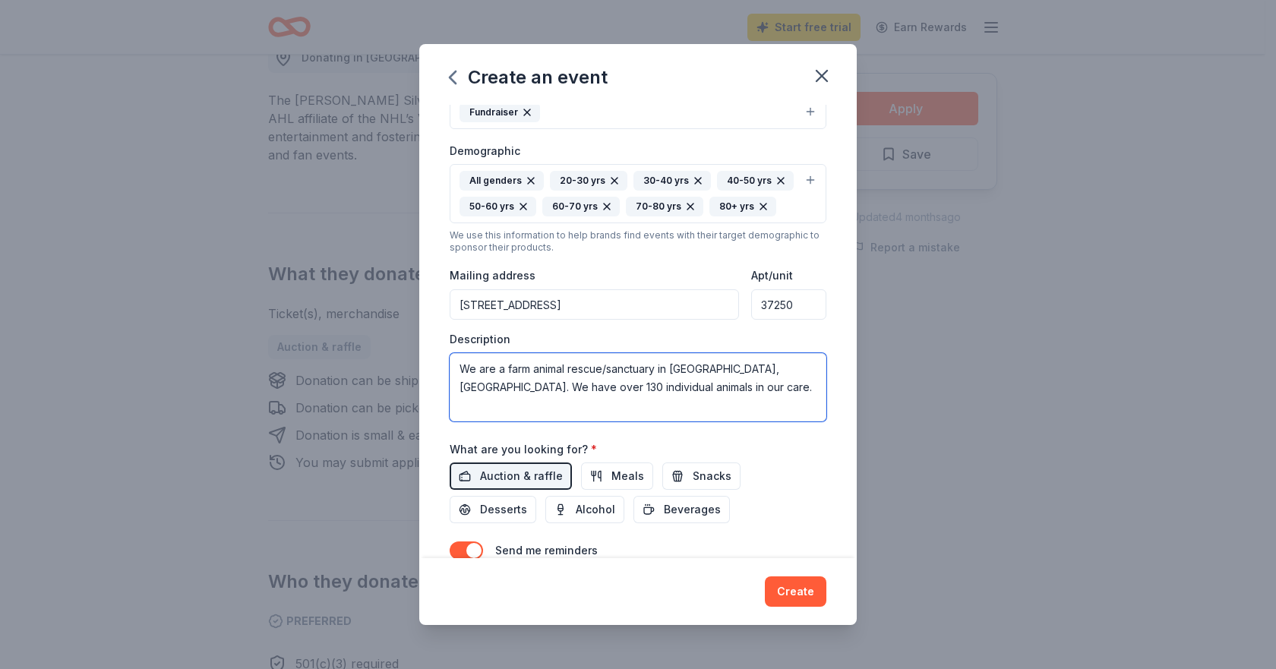
click at [693, 414] on textarea "We are a farm animal rescue/sanctuary in [GEOGRAPHIC_DATA], [GEOGRAPHIC_DATA]. …" at bounding box center [638, 387] width 377 height 68
drag, startPoint x: 635, startPoint y: 441, endPoint x: 442, endPoint y: 377, distance: 203.3
click at [442, 377] on div "Event name * Drag Queen Bingo 17 /100 Event website Attendance * 60 Date * [DAT…" at bounding box center [638, 331] width 438 height 453
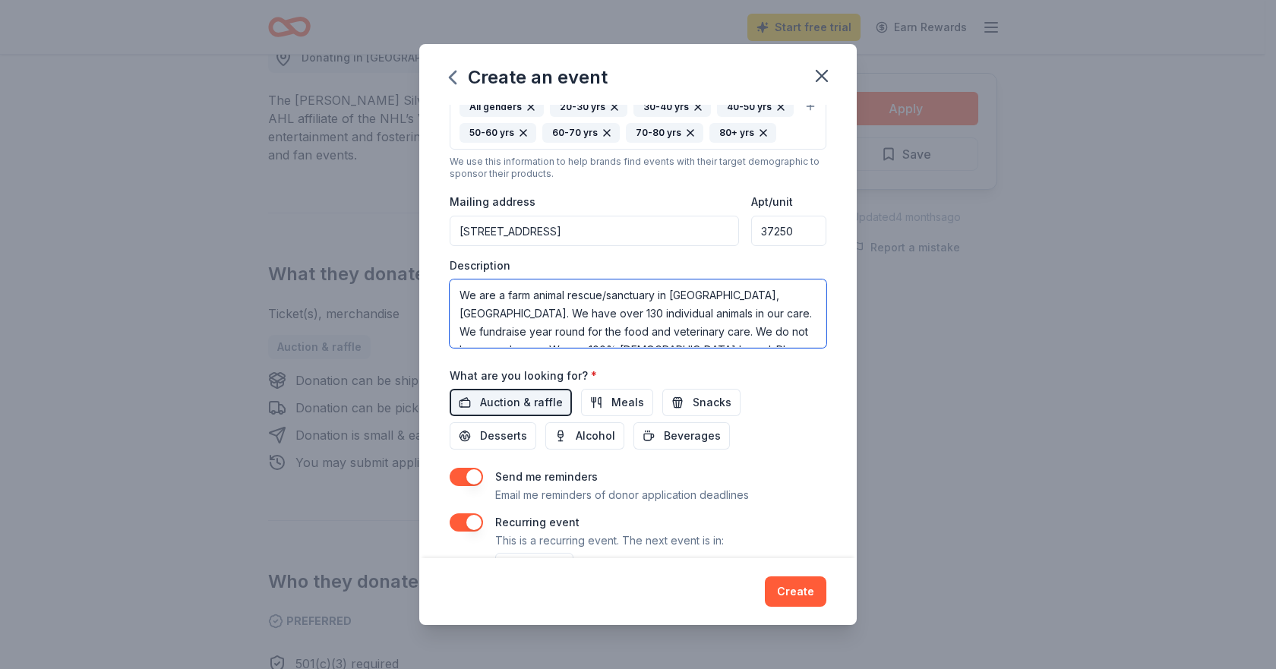
scroll to position [380, 0]
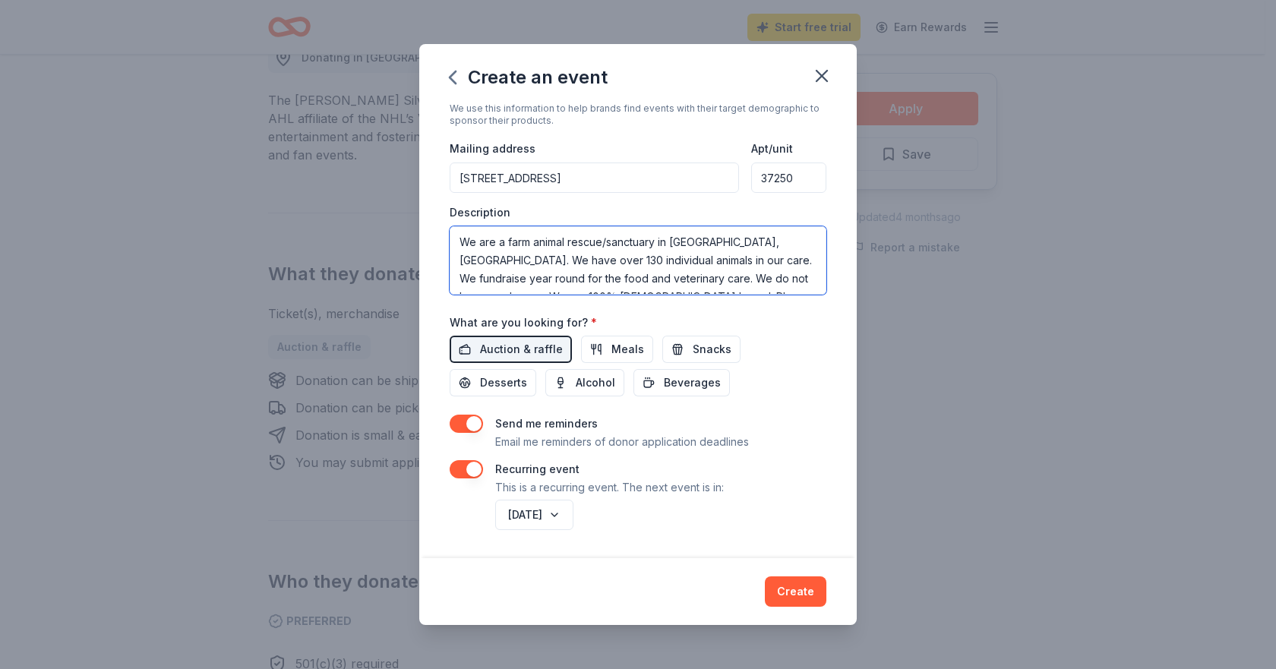
click at [697, 277] on textarea "We are a farm animal rescue/sanctuary in [GEOGRAPHIC_DATA], [GEOGRAPHIC_DATA]. …" at bounding box center [638, 260] width 377 height 68
click at [732, 280] on textarea "We are a farm animal rescue/sanctuary in [GEOGRAPHIC_DATA], [GEOGRAPHIC_DATA]. …" at bounding box center [638, 260] width 377 height 68
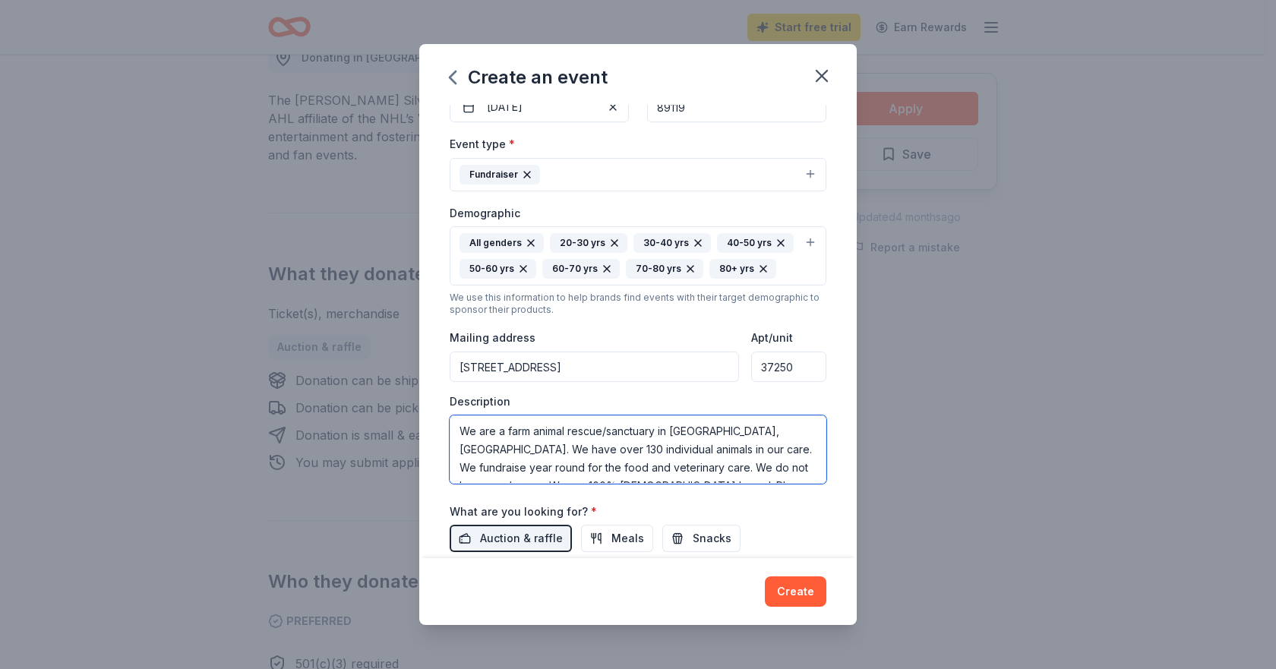
scroll to position [0, 0]
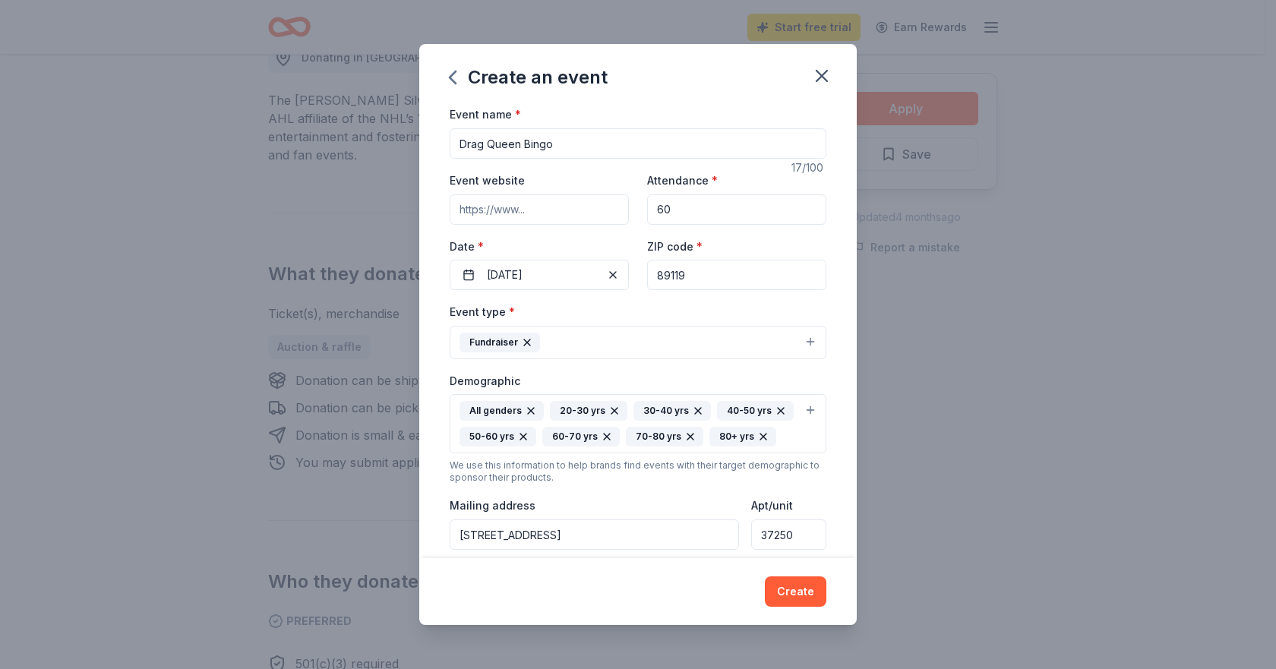
type textarea "We are a farm animal rescue/sanctuary in [GEOGRAPHIC_DATA], [GEOGRAPHIC_DATA]. …"
click at [519, 216] on input "Event website" at bounding box center [539, 209] width 179 height 30
paste input "We are a farm animal rescue/sanctuary in [GEOGRAPHIC_DATA], [GEOGRAPHIC_DATA]. …"
type input "We are a farm animal rescue/sanctuary in [GEOGRAPHIC_DATA], [GEOGRAPHIC_DATA]. …"
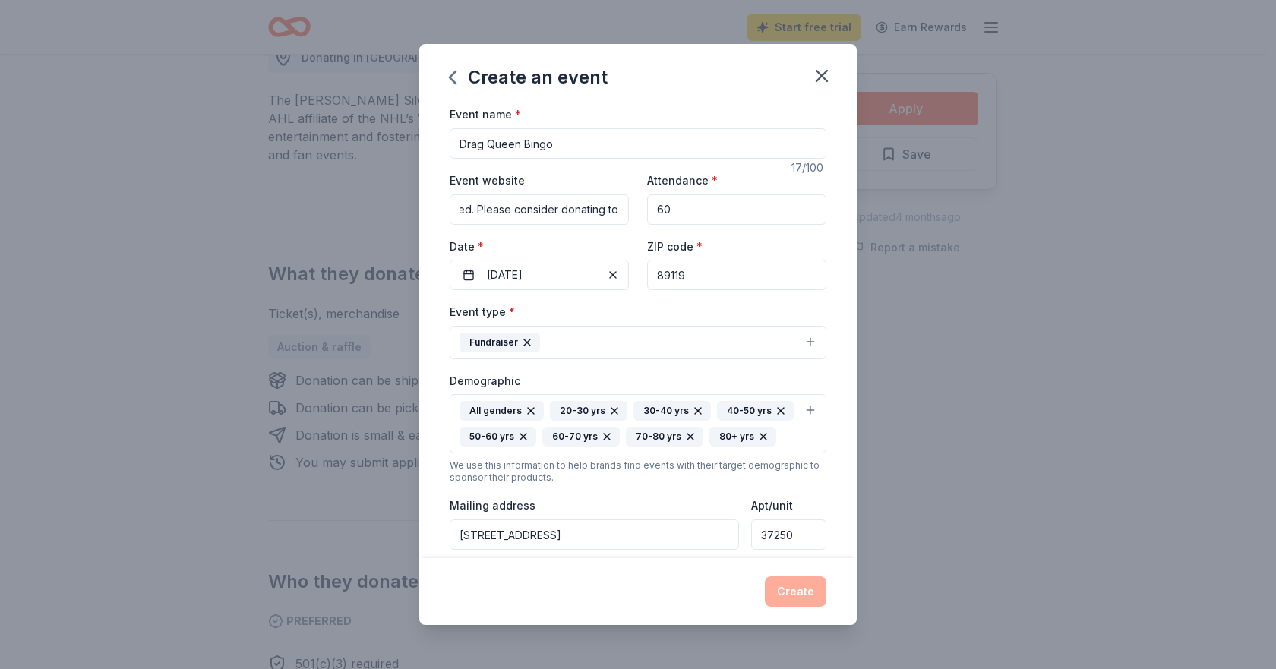
click at [518, 211] on input "We are a farm animal rescue/sanctuary in [GEOGRAPHIC_DATA], [GEOGRAPHIC_DATA]. …" at bounding box center [539, 209] width 179 height 30
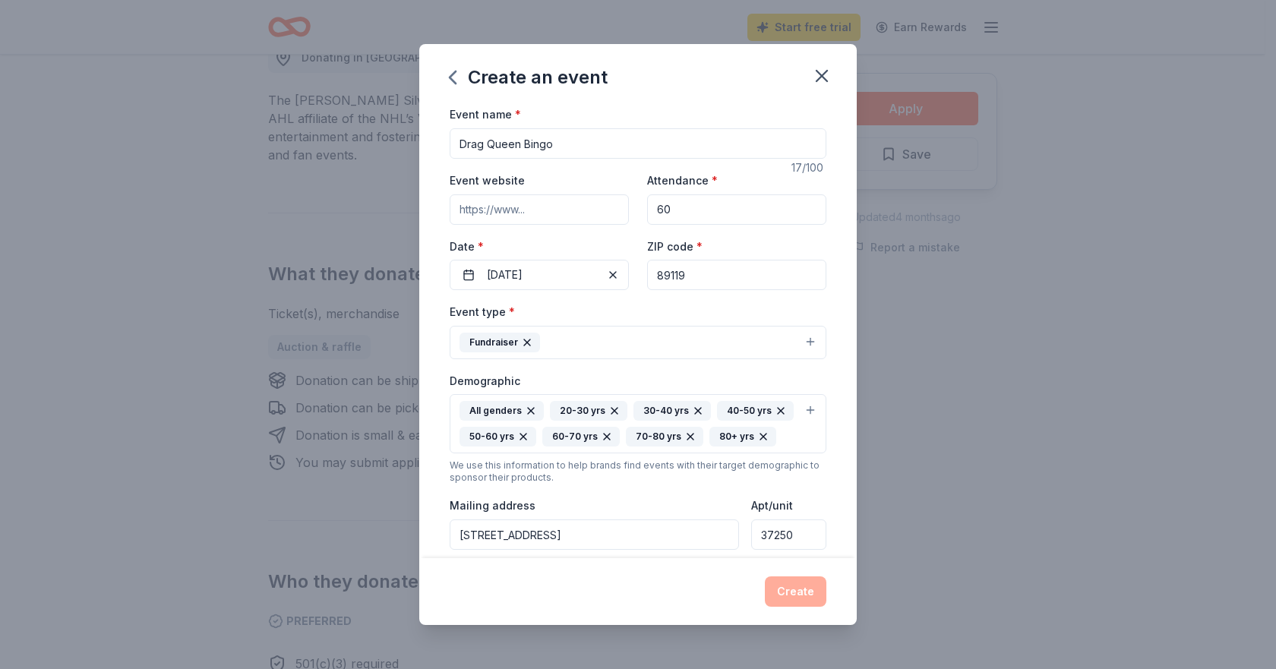
scroll to position [0, 0]
paste input "[URL][DOMAIN_NAME]"
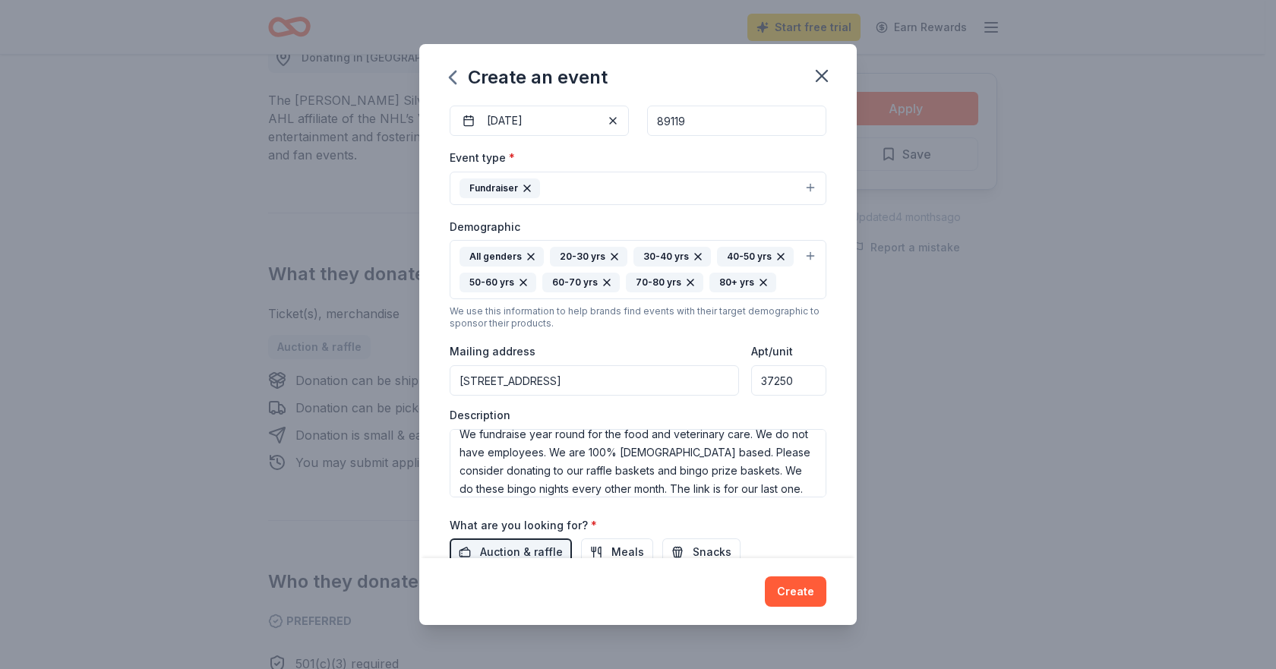
scroll to position [73, 0]
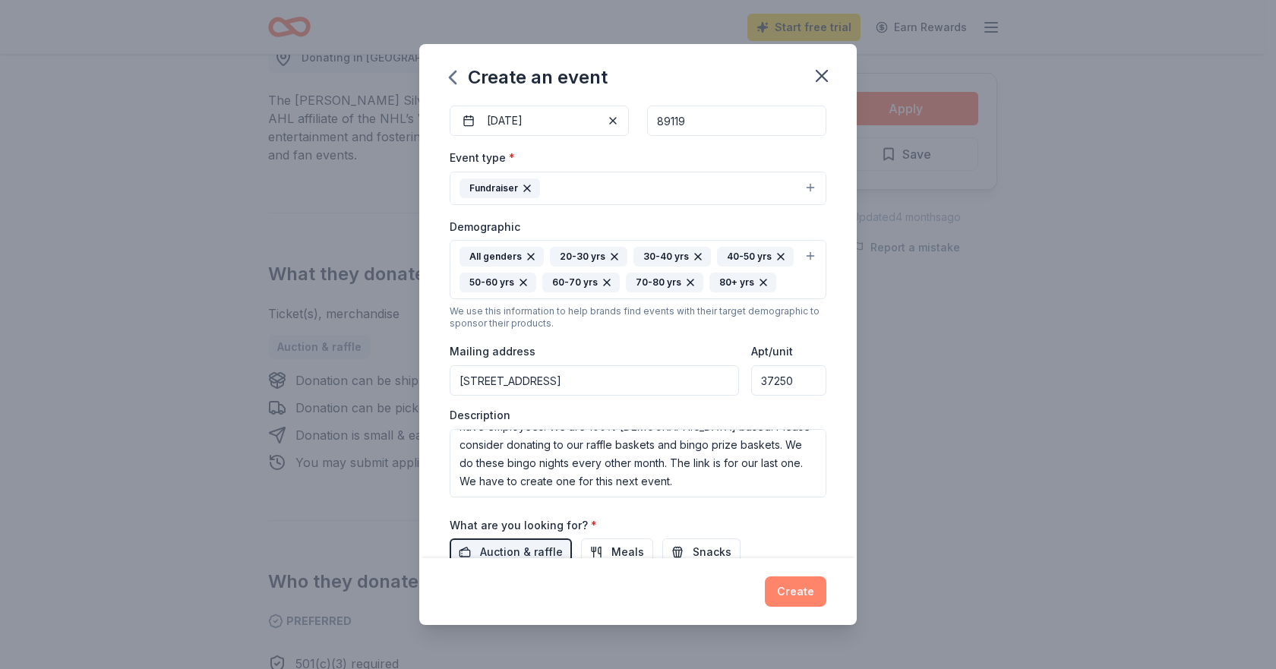
type input "[URL][DOMAIN_NAME]"
click at [801, 590] on button "Create" at bounding box center [796, 592] width 62 height 30
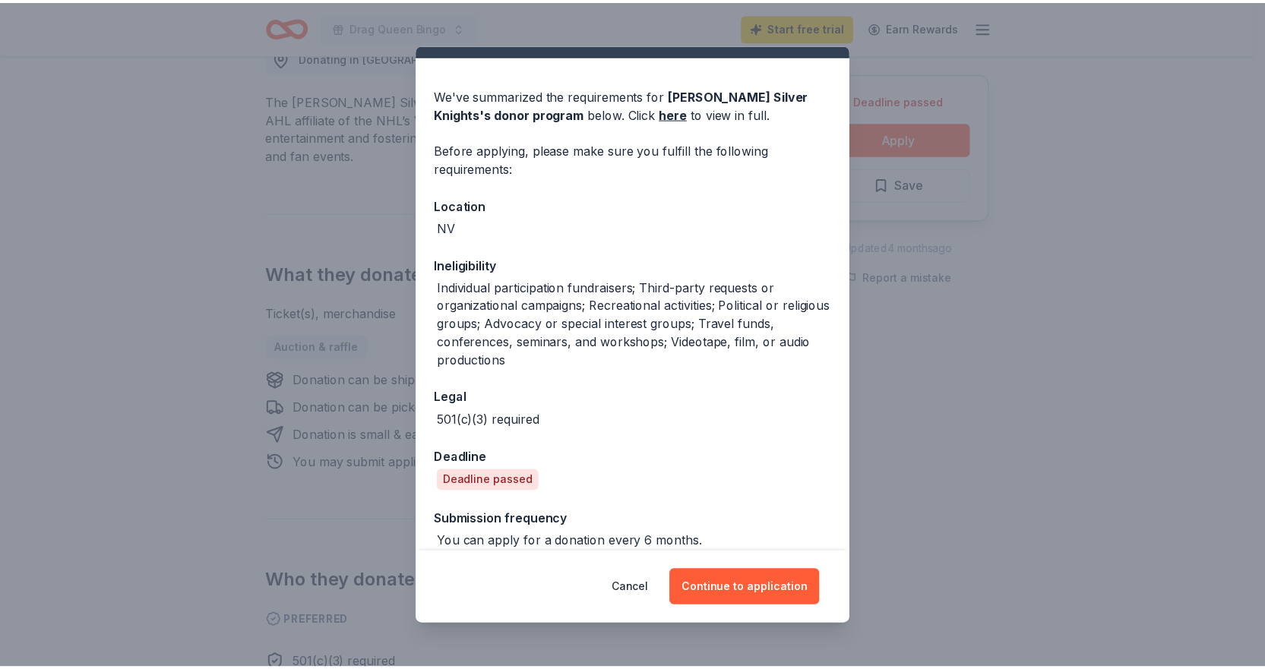
scroll to position [49, 0]
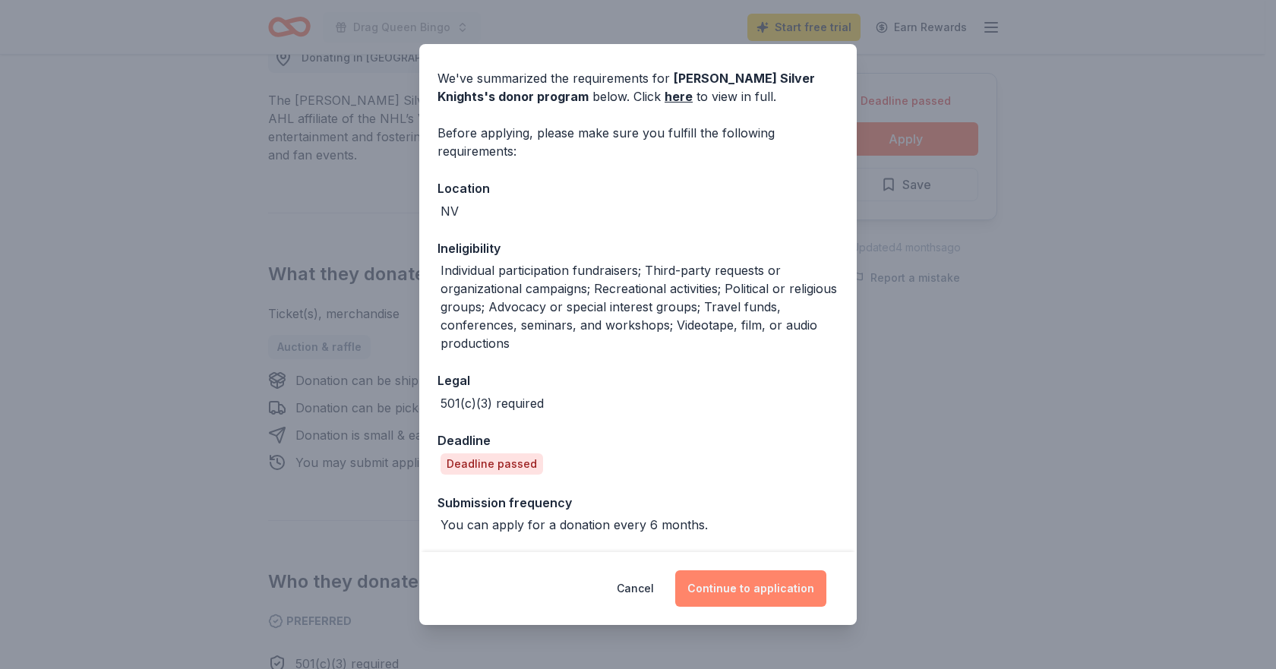
click at [747, 582] on button "Continue to application" at bounding box center [750, 589] width 151 height 36
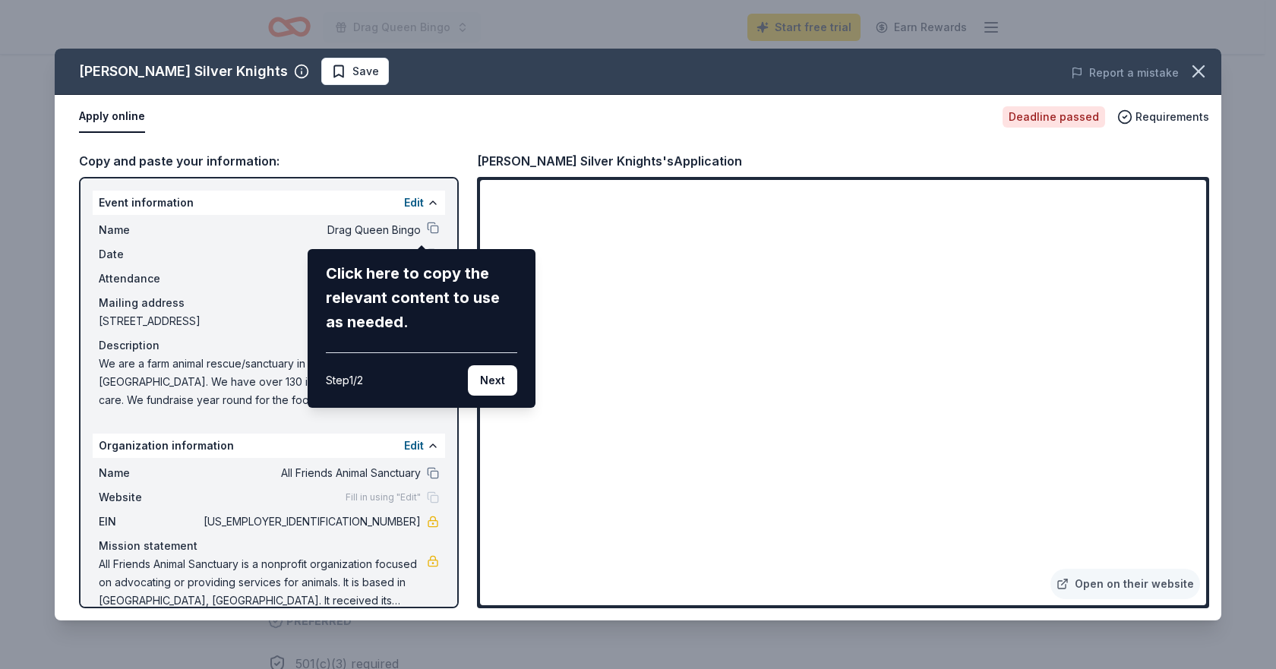
click at [597, 325] on div "[PERSON_NAME] Silver Knights Save Report a mistake Apply online Deadline passed…" at bounding box center [638, 335] width 1167 height 572
click at [598, 324] on div "[PERSON_NAME] Silver Knights Save Report a mistake Apply online Deadline passed…" at bounding box center [638, 335] width 1167 height 572
click at [492, 375] on button "Next" at bounding box center [492, 380] width 49 height 30
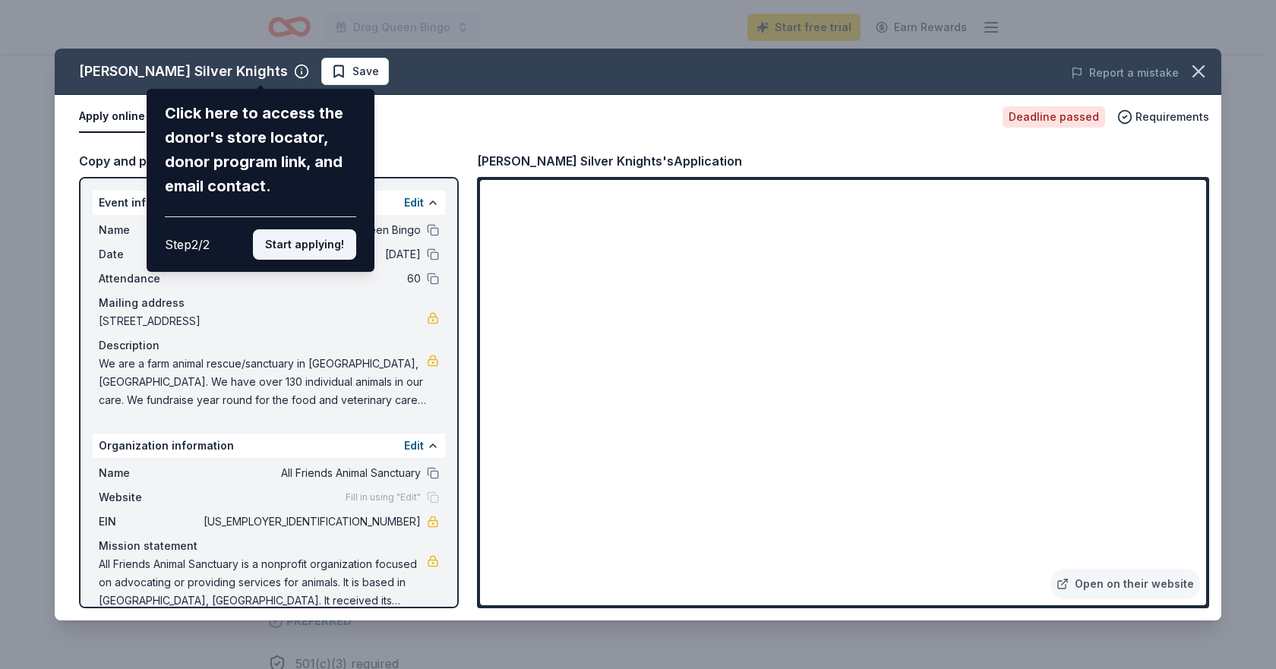
click at [311, 254] on button "Start applying!" at bounding box center [304, 244] width 103 height 30
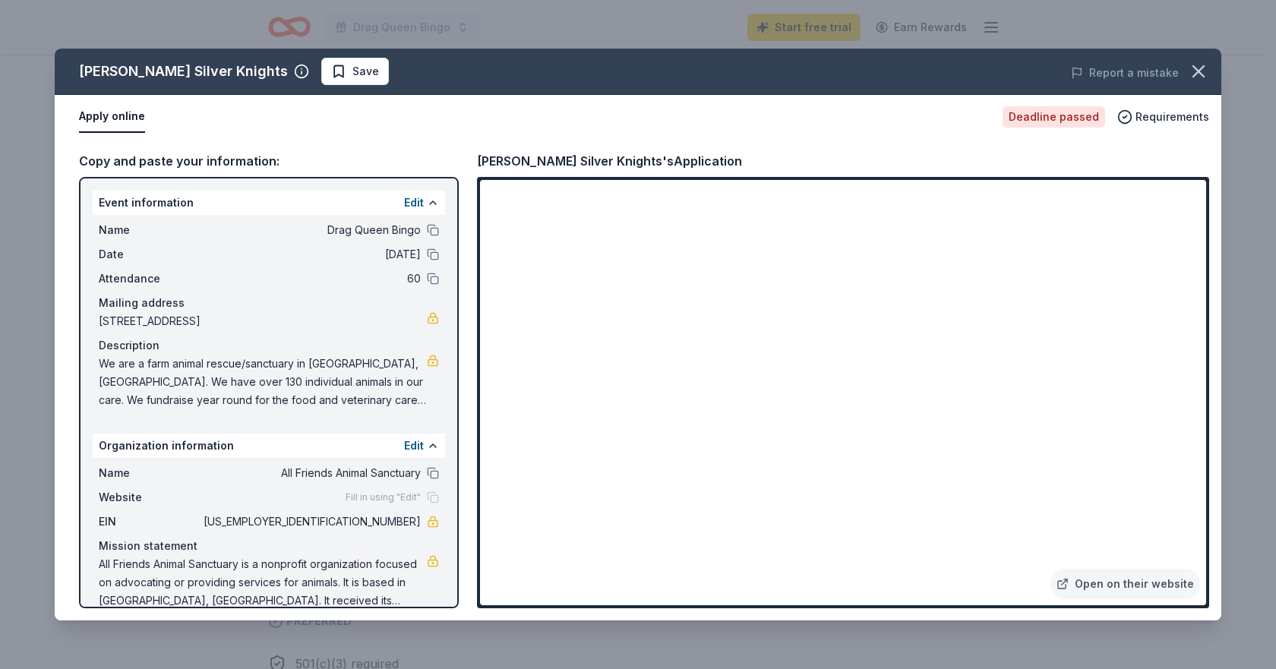
click at [596, 328] on div "[PERSON_NAME] Silver Knights Save Report a mistake Apply online Deadline passed…" at bounding box center [638, 335] width 1167 height 572
click at [1198, 70] on icon "button" at bounding box center [1199, 71] width 11 height 11
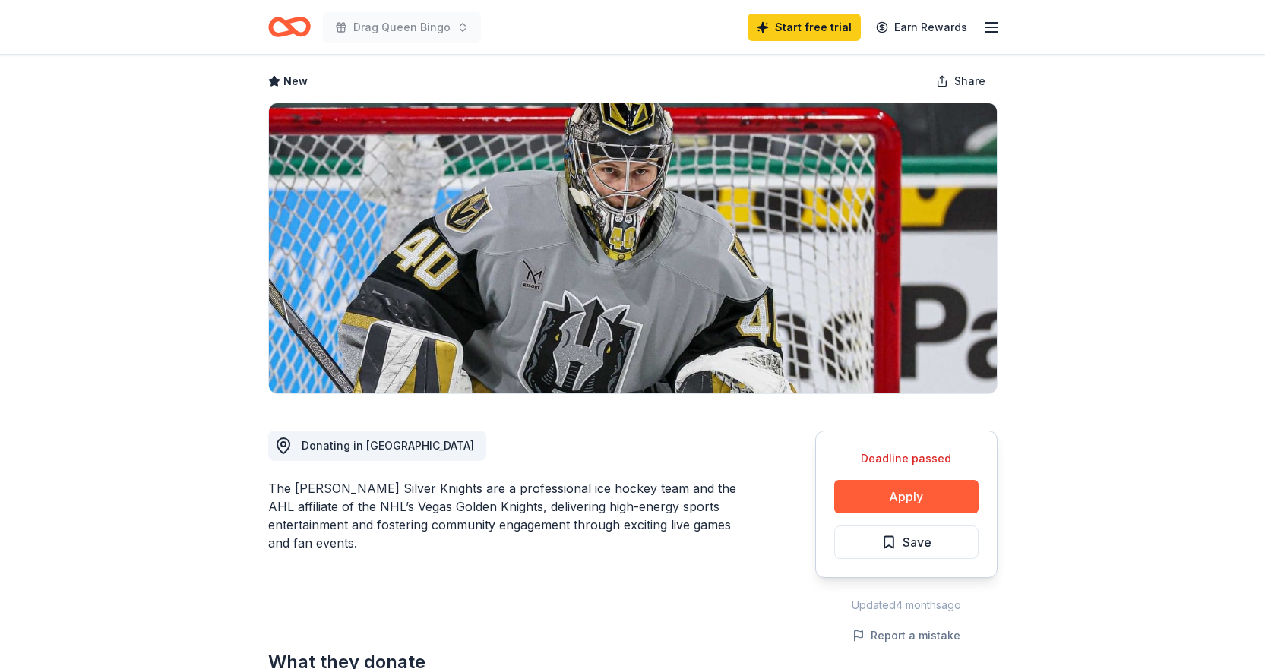
scroll to position [0, 0]
